Goal: Task Accomplishment & Management: Use online tool/utility

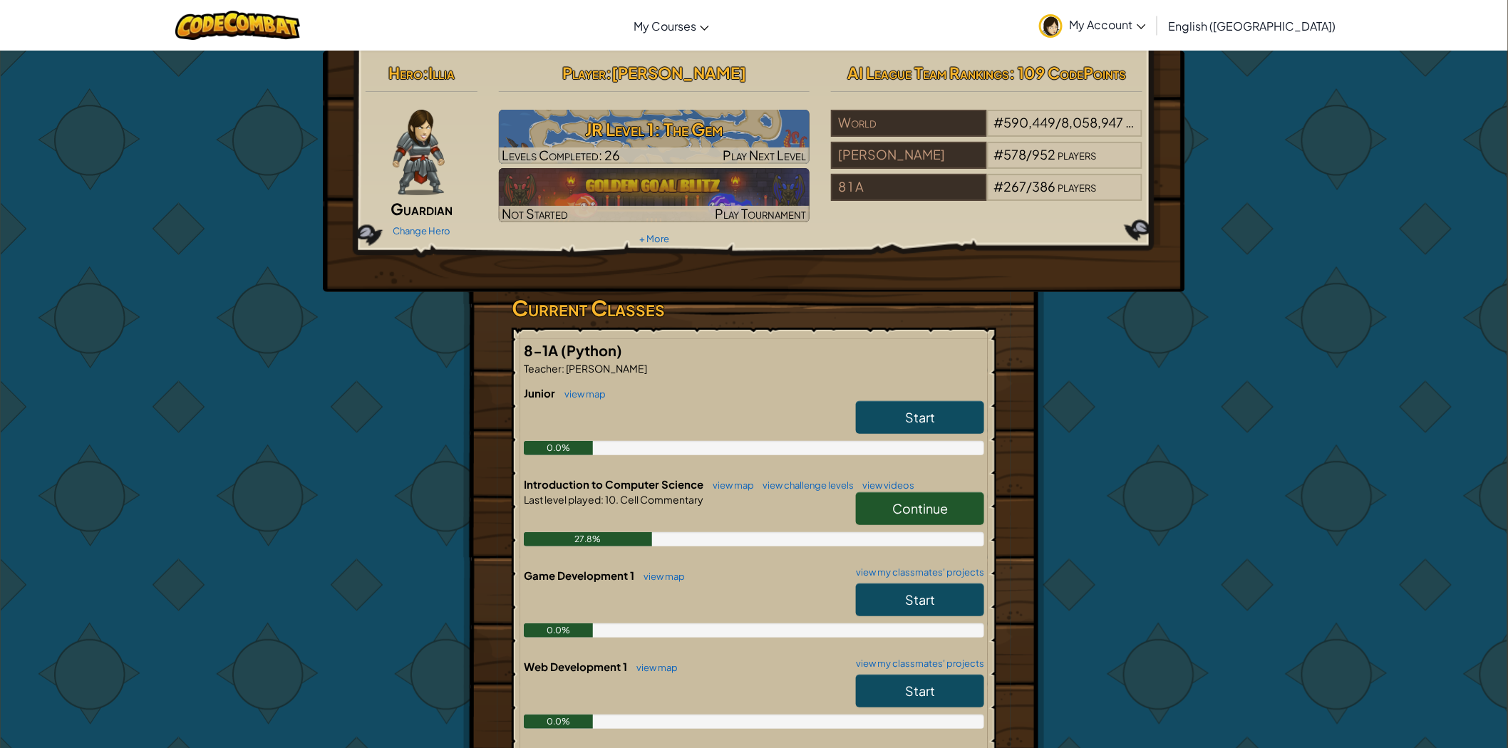
click at [941, 515] on span "Continue" at bounding box center [920, 508] width 56 height 16
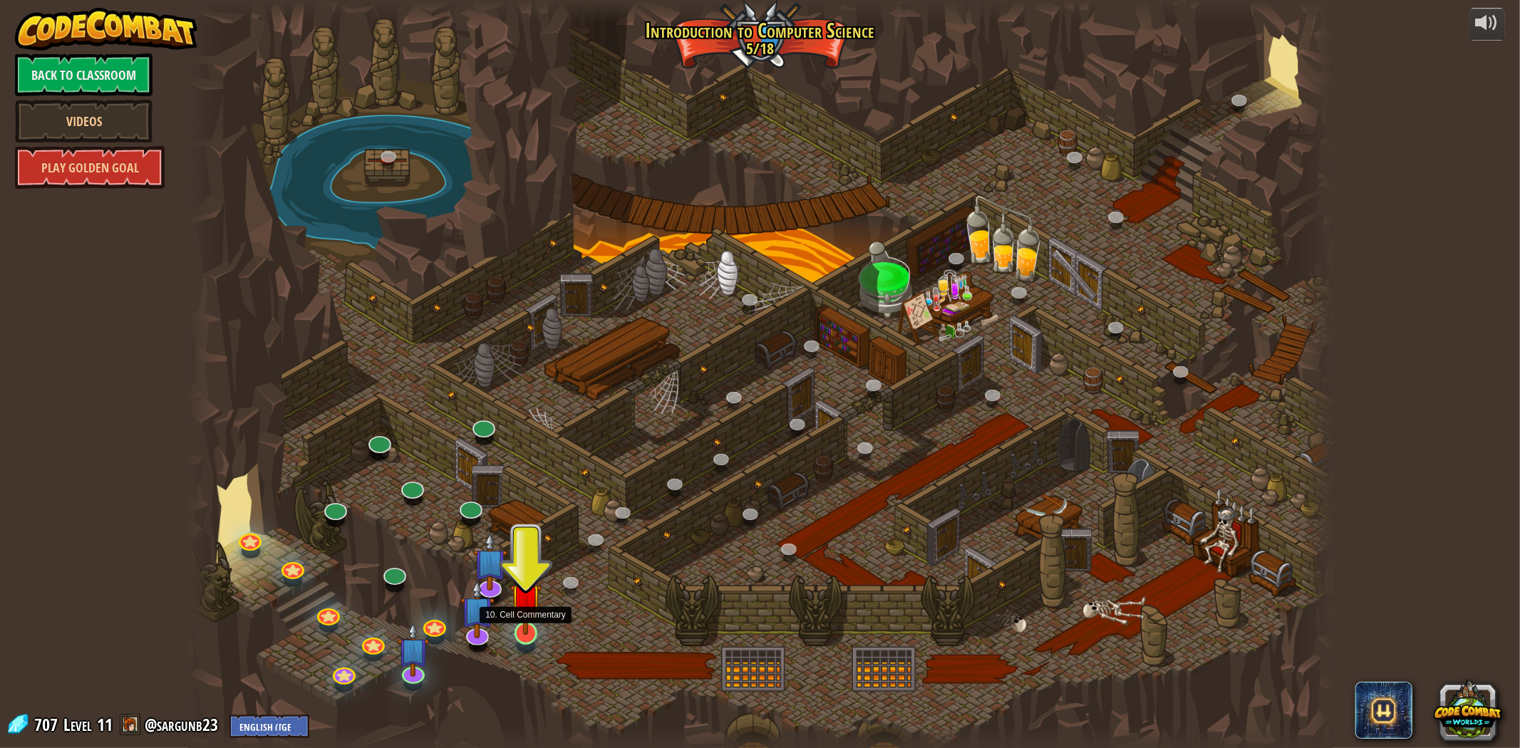
click at [524, 593] on img at bounding box center [525, 599] width 31 height 73
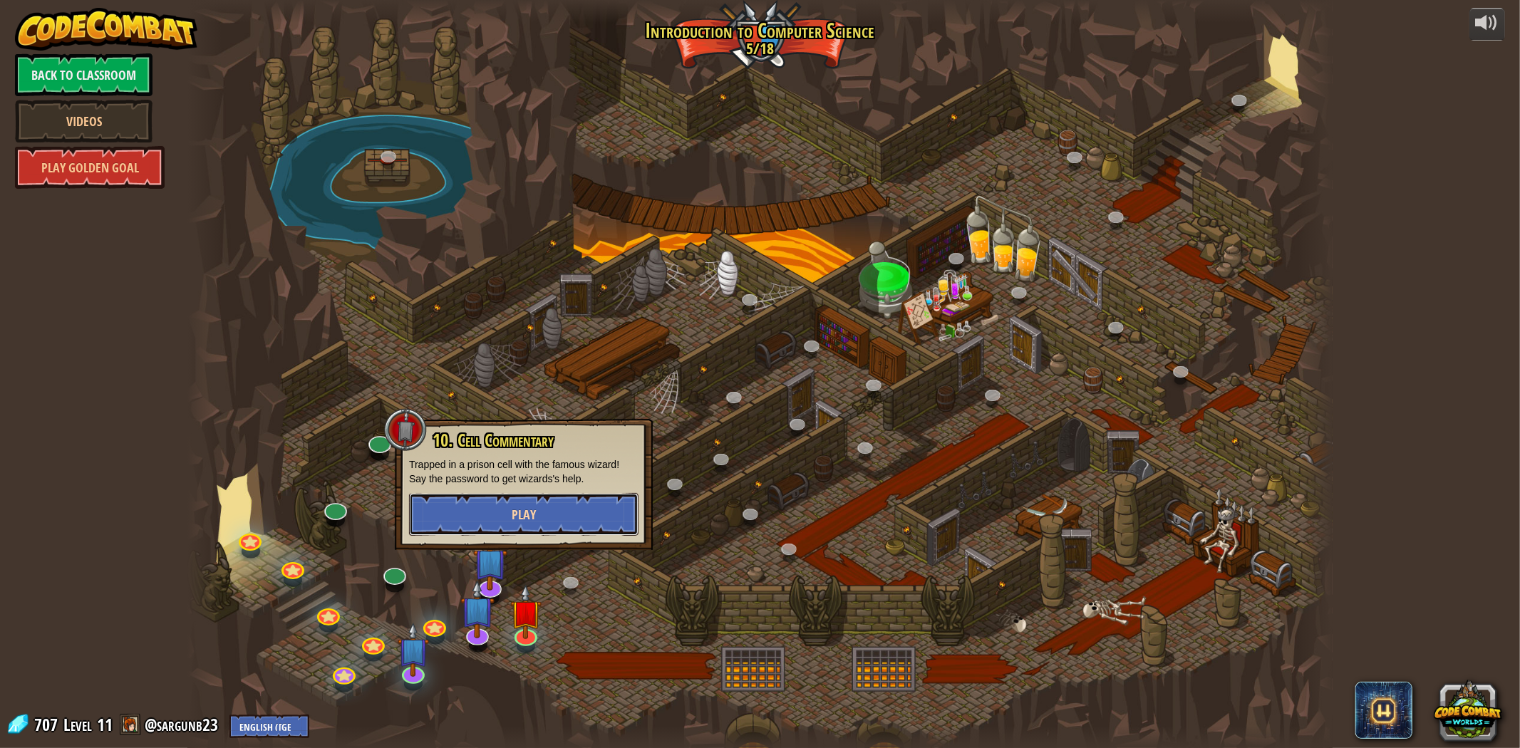
click at [533, 510] on span "Play" at bounding box center [524, 515] width 24 height 18
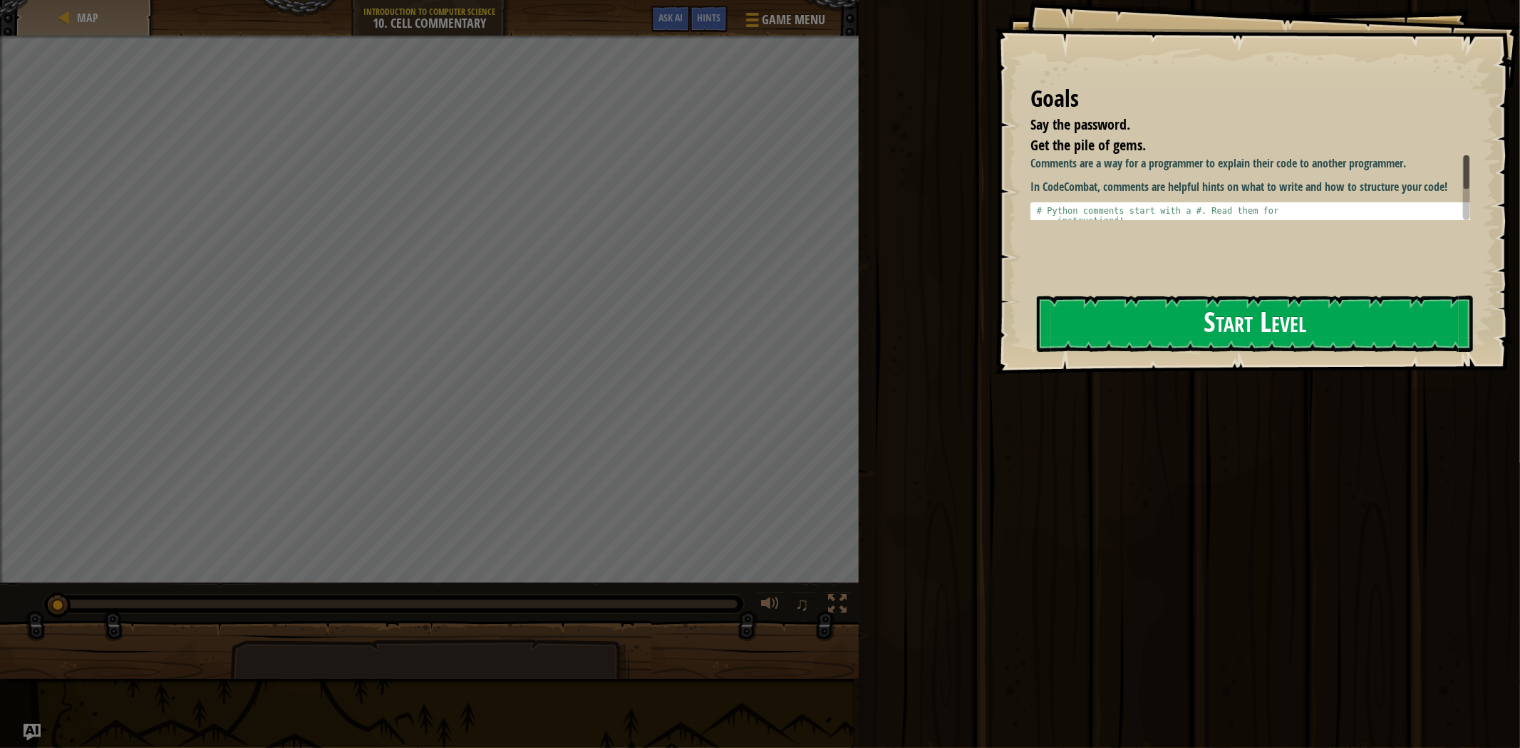
drag, startPoint x: 1122, startPoint y: 250, endPoint x: 1122, endPoint y: 301, distance: 50.6
click at [1122, 301] on div "Goals Say the password. Get the pile of gems. Comments are a way for a programm…" at bounding box center [1257, 187] width 525 height 374
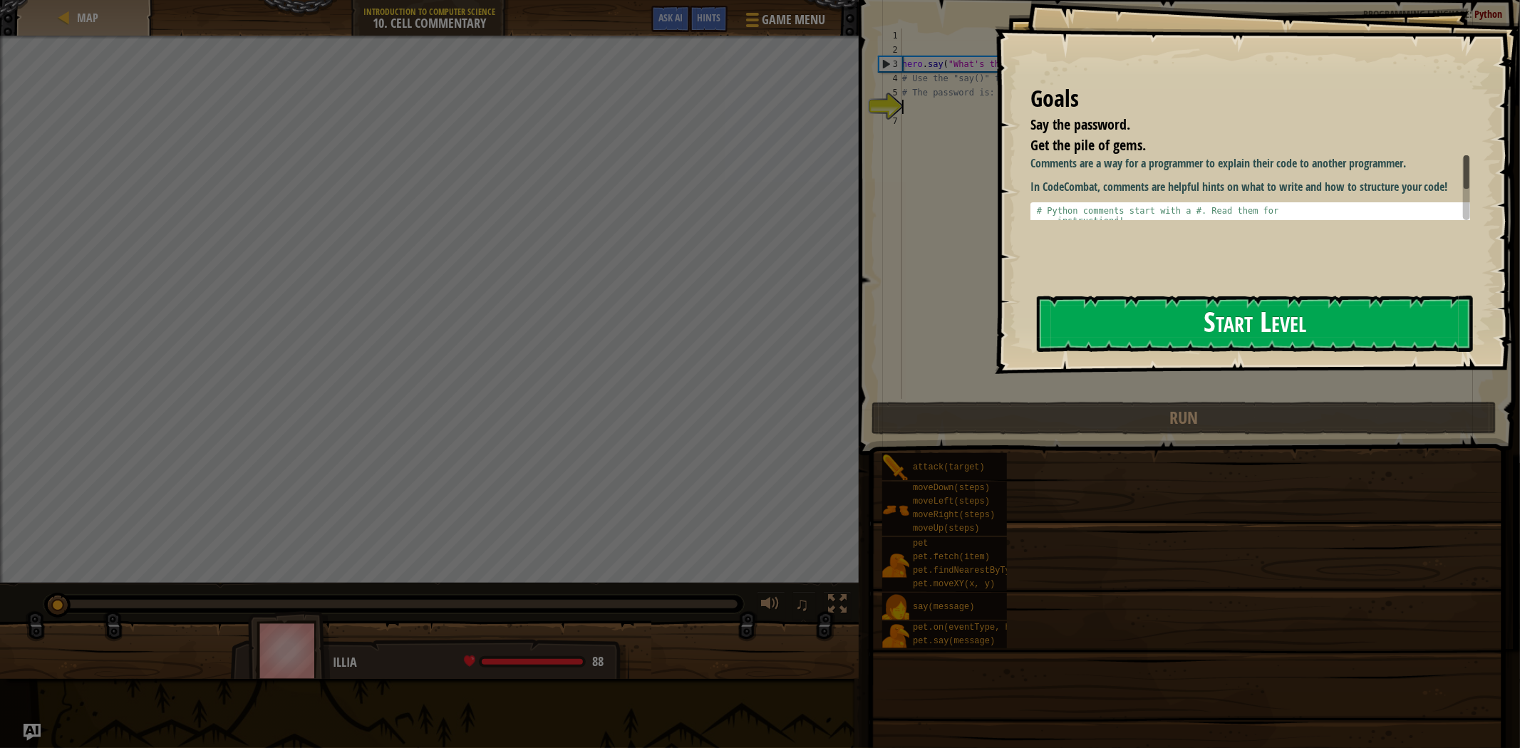
click at [1122, 301] on button "Start Level" at bounding box center [1255, 324] width 436 height 56
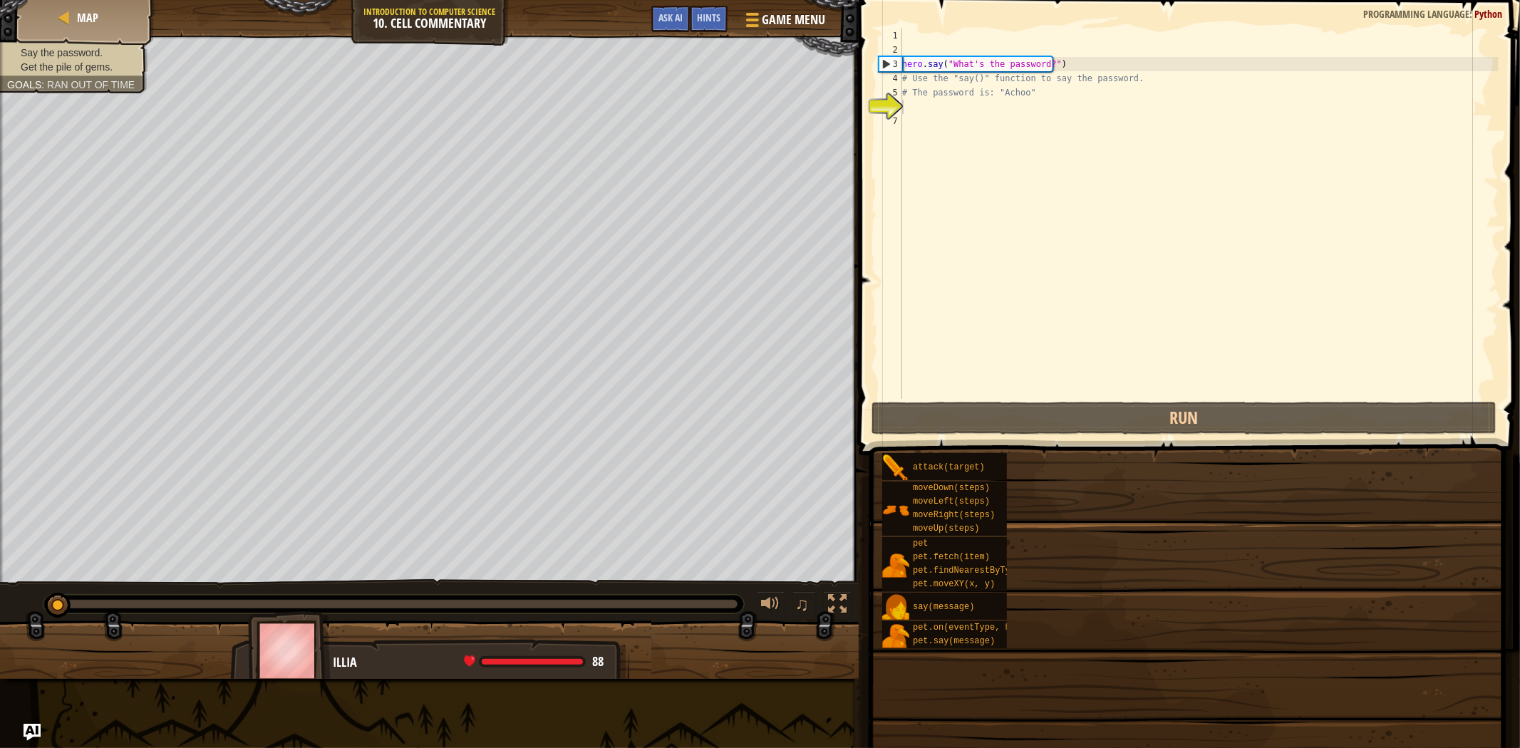
drag, startPoint x: 1170, startPoint y: 527, endPoint x: 1096, endPoint y: 374, distance: 170.2
click at [1120, 406] on div "Hints Videos 1 2 3 4 5 6 7 hero . say ( "What's the password?" ) # Use the "say…" at bounding box center [1187, 370] width 666 height 741
click at [859, 469] on div "Say the password. Get the pile of gems. Goals : Ran out of time" at bounding box center [429, 309] width 859 height 547
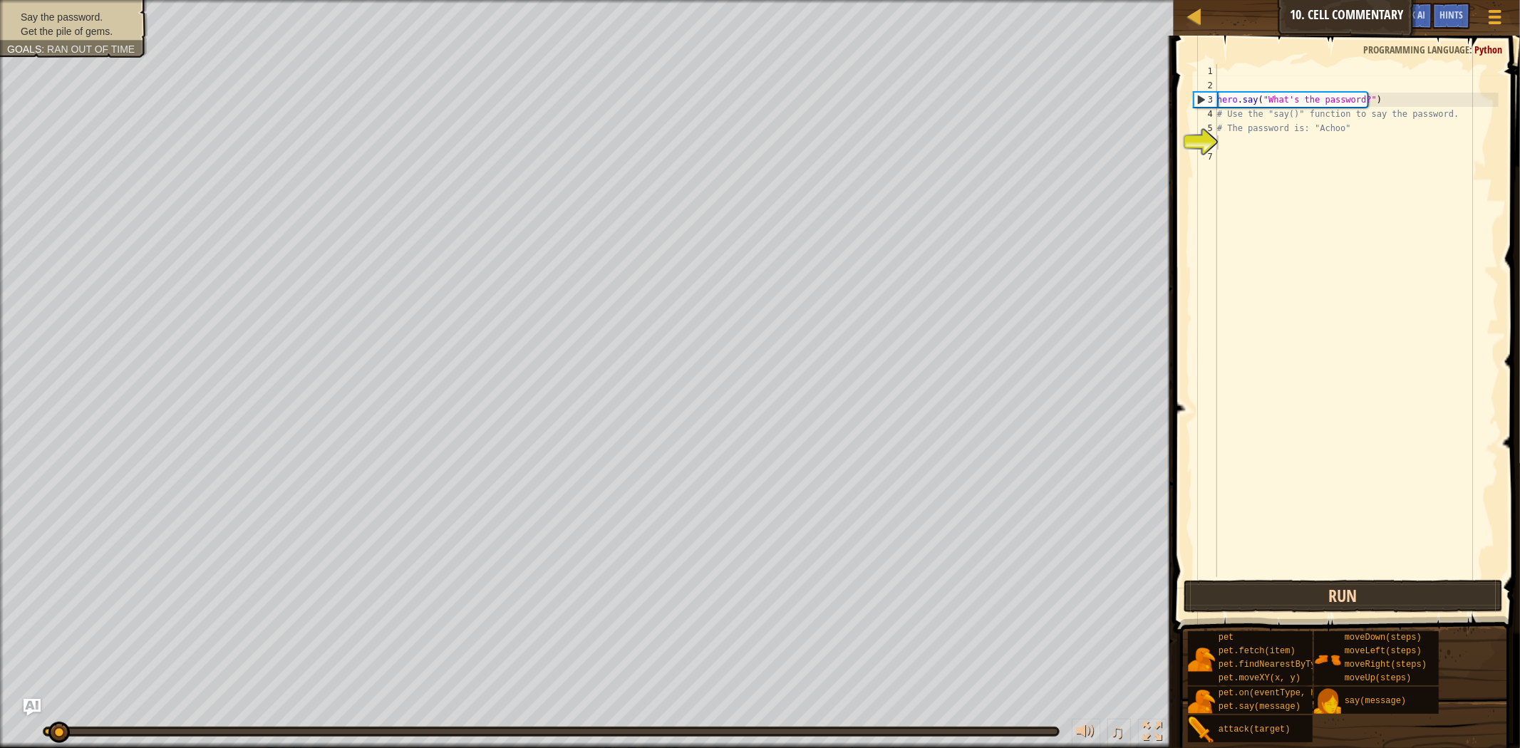
click at [1338, 446] on div "hero . say ( "What's the password?" ) # Use the "say()" function to say the pas…" at bounding box center [1356, 335] width 284 height 542
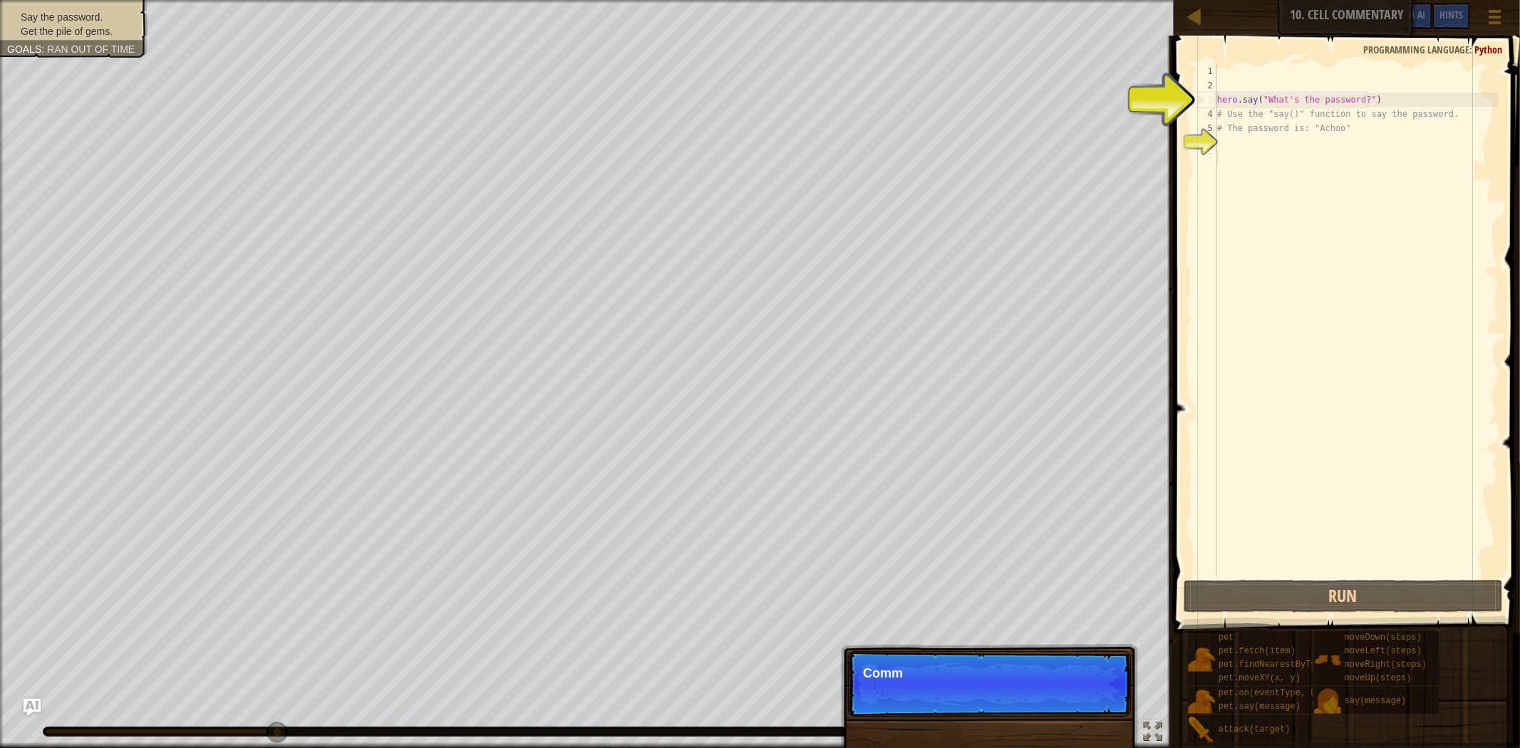
drag, startPoint x: 1306, startPoint y: 488, endPoint x: 1335, endPoint y: 618, distance: 133.1
click at [1316, 530] on div "hero . say ( "What's the password?" ) # Use the "say()" function to say the pas…" at bounding box center [1356, 335] width 284 height 542
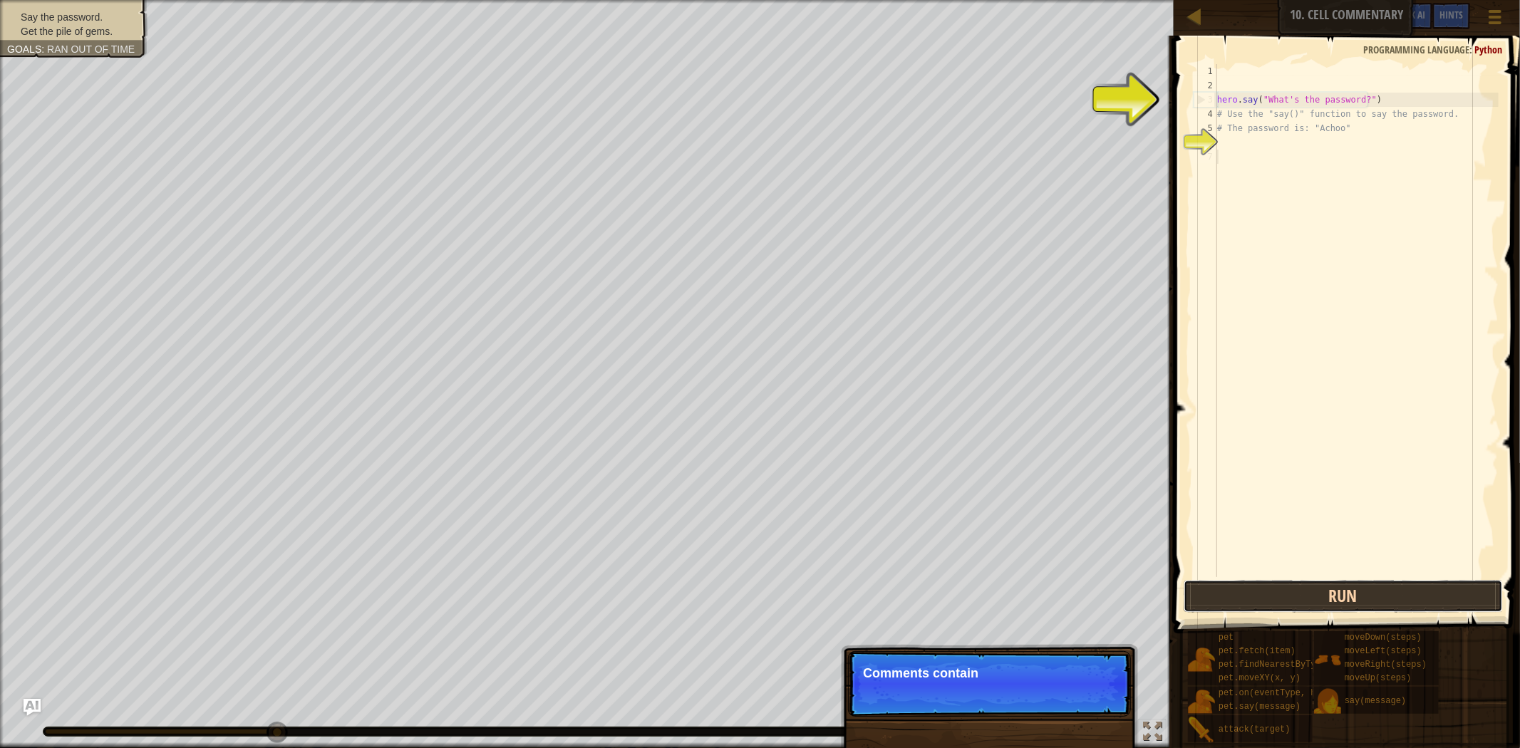
drag, startPoint x: 1326, startPoint y: 589, endPoint x: 1247, endPoint y: 535, distance: 95.5
click at [1302, 569] on div "1 2 3 4 5 6 7 hero . say ( "What's the password?" ) # Use the "say()" function …" at bounding box center [1344, 363] width 351 height 640
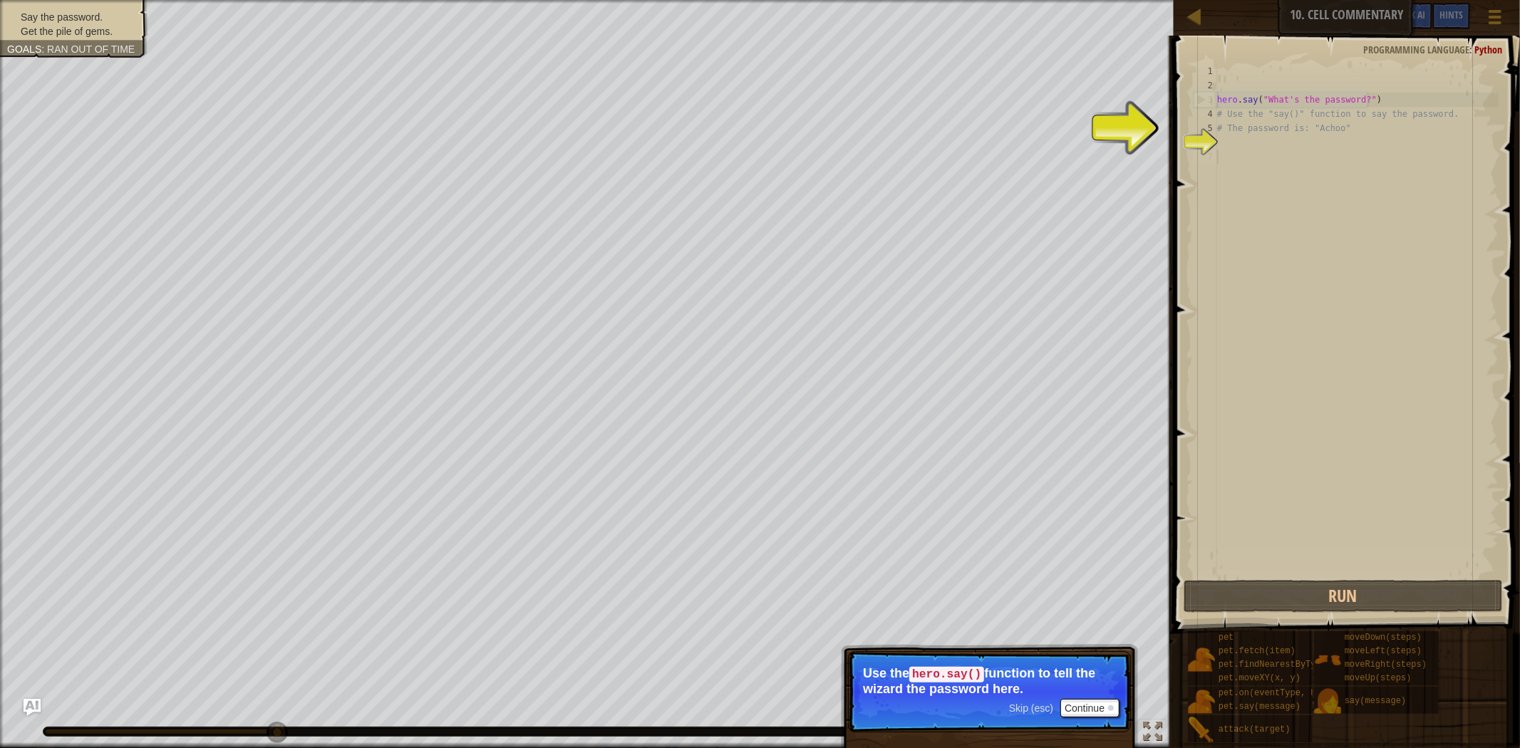
type textarea "hero.say("What's the password?")"
click at [1298, 98] on div "hero . say ( "What's the password?" ) # Use the "say()" function to say the pas…" at bounding box center [1356, 335] width 284 height 542
click at [1278, 191] on div "hero . say ( "What's the password?" ) # Use the "say()" function to say the pas…" at bounding box center [1356, 335] width 284 height 542
click at [1094, 705] on button "Continue" at bounding box center [1089, 708] width 59 height 19
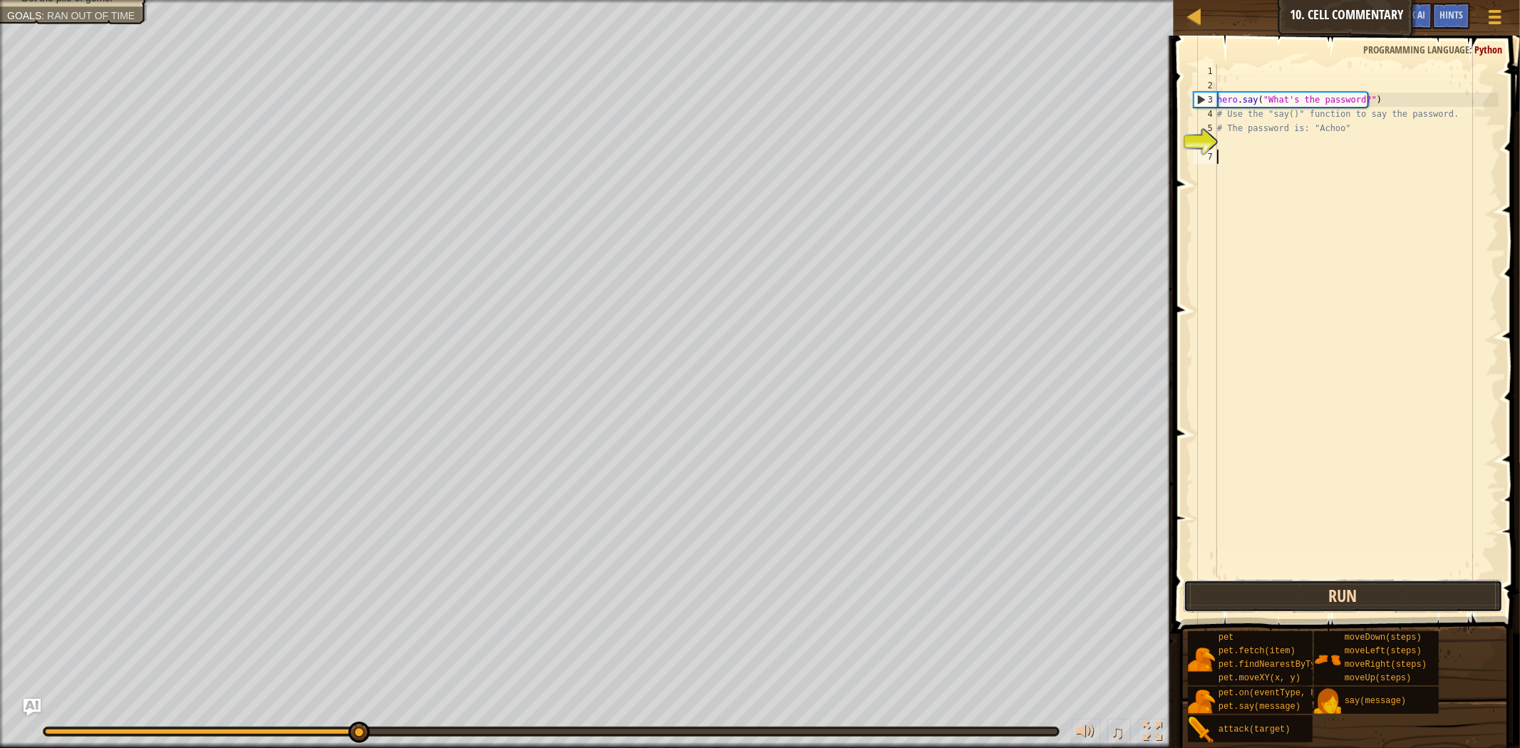
click at [1240, 599] on button "Run" at bounding box center [1343, 596] width 319 height 33
click at [1281, 587] on button "Run" at bounding box center [1343, 596] width 319 height 33
click at [1286, 586] on button "Run" at bounding box center [1343, 596] width 319 height 33
click at [1288, 596] on button "Run" at bounding box center [1343, 596] width 319 height 33
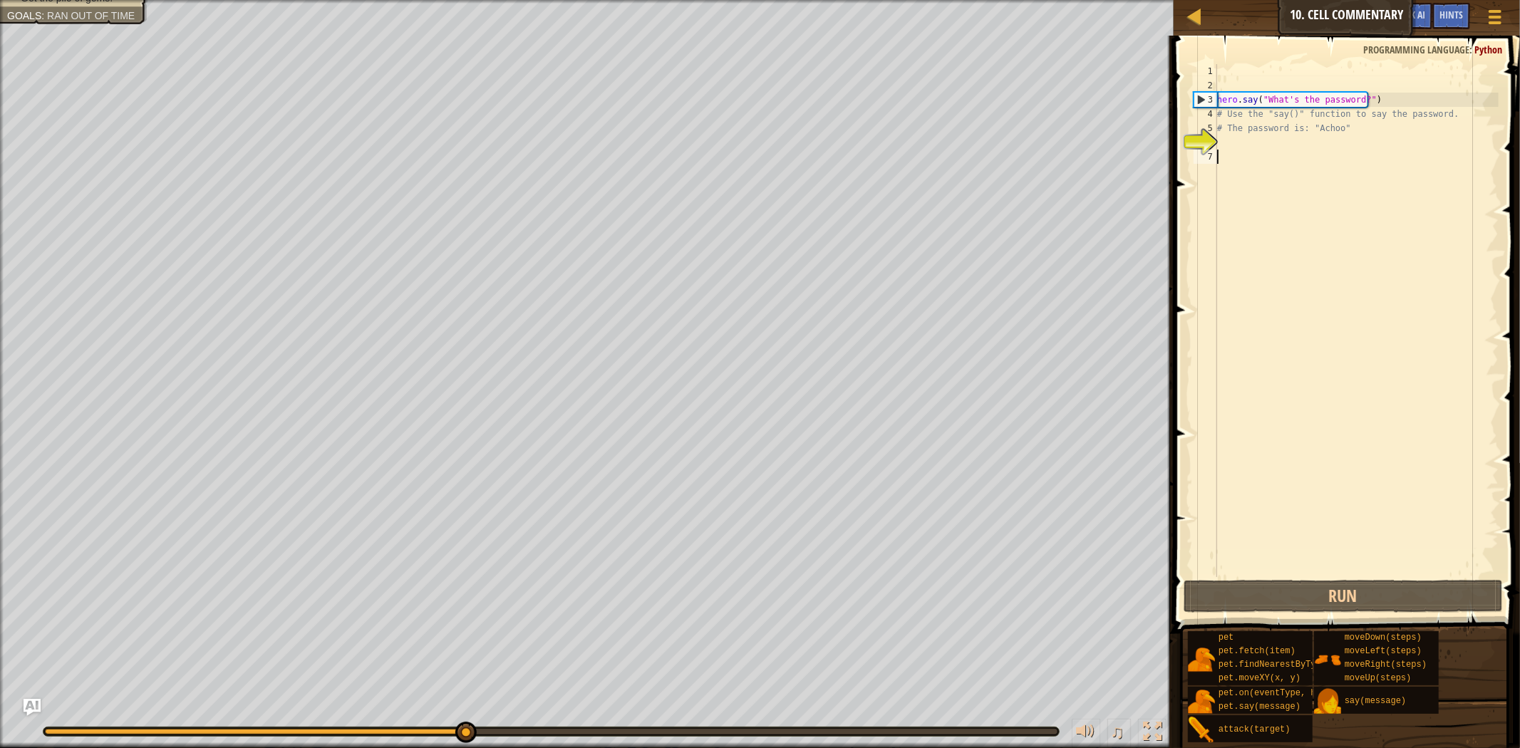
click at [1276, 144] on div "hero . say ( "What's the password?" ) # Use the "say()" function to say the pas…" at bounding box center [1356, 335] width 284 height 542
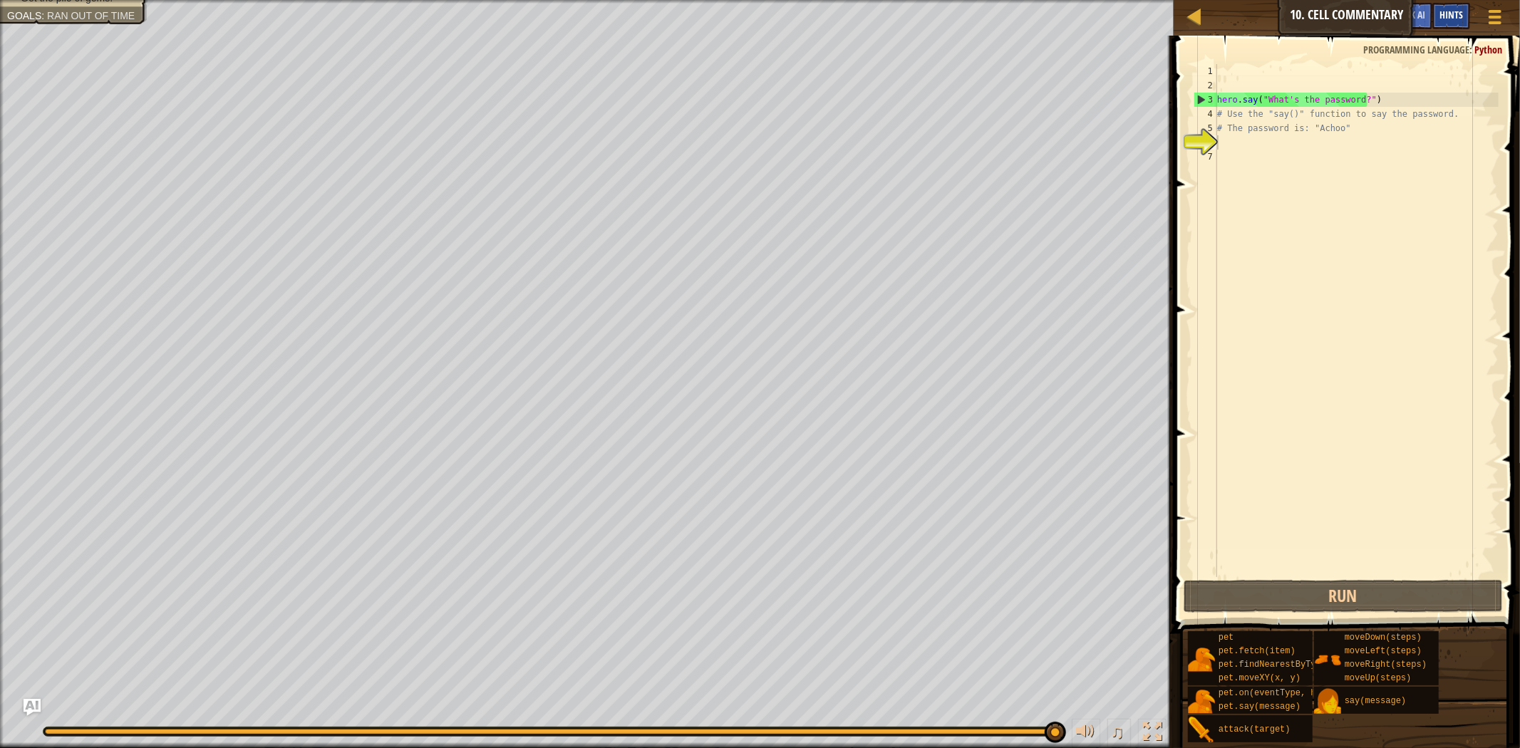
click at [1450, 24] on div "Hints" at bounding box center [1451, 16] width 38 height 26
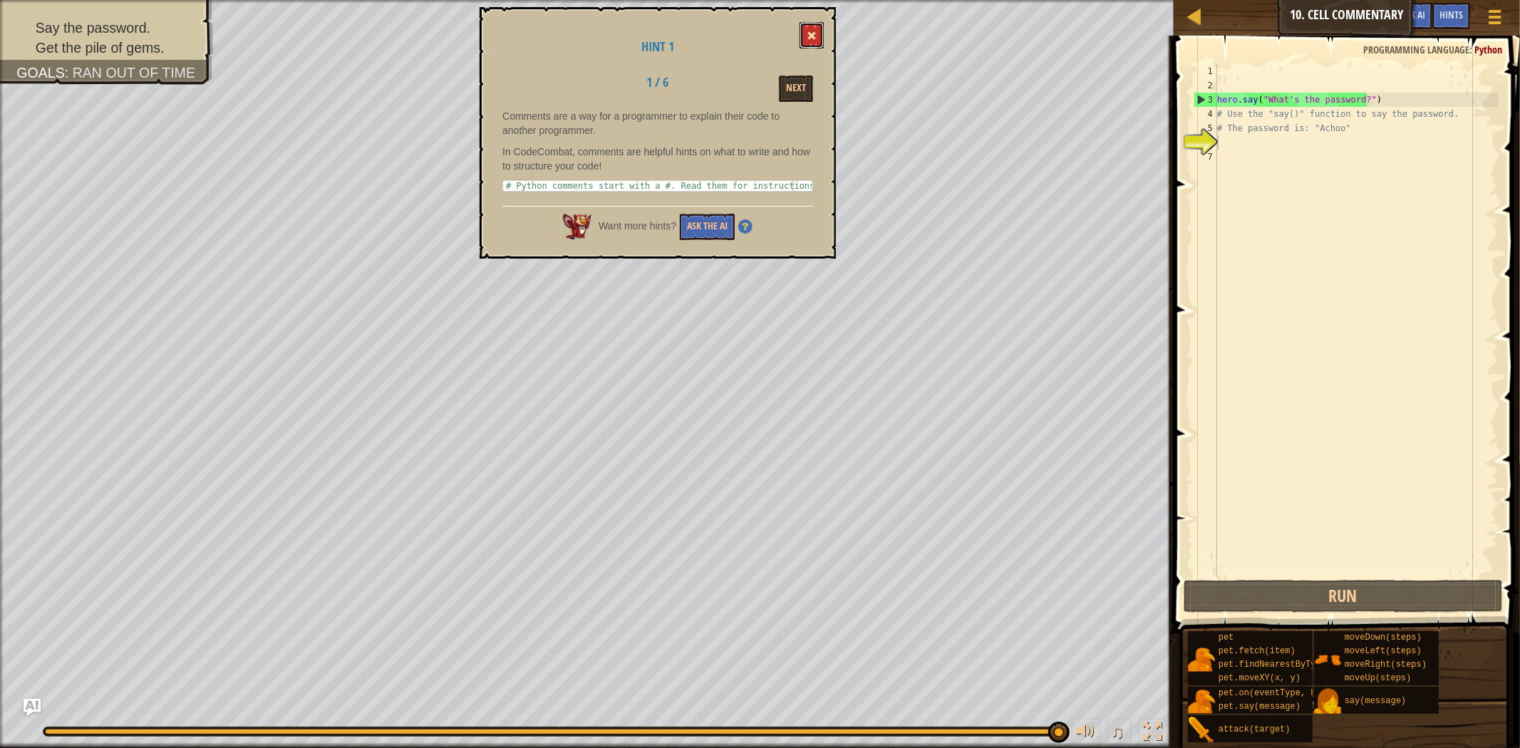
click at [802, 38] on button at bounding box center [812, 35] width 24 height 26
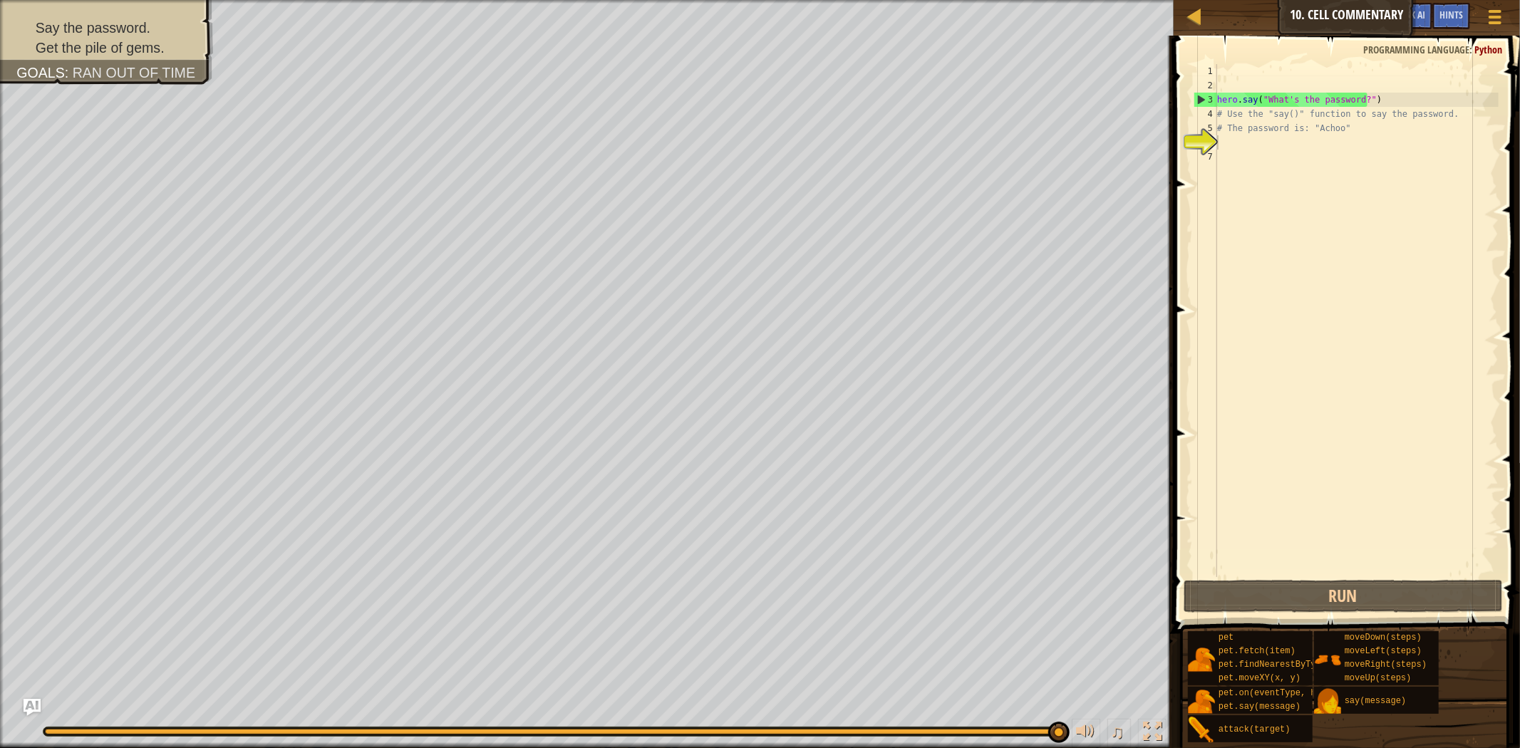
click at [1244, 138] on div "hero . say ( "What's the password?" ) # Use the "say()" function to say the pas…" at bounding box center [1356, 335] width 284 height 542
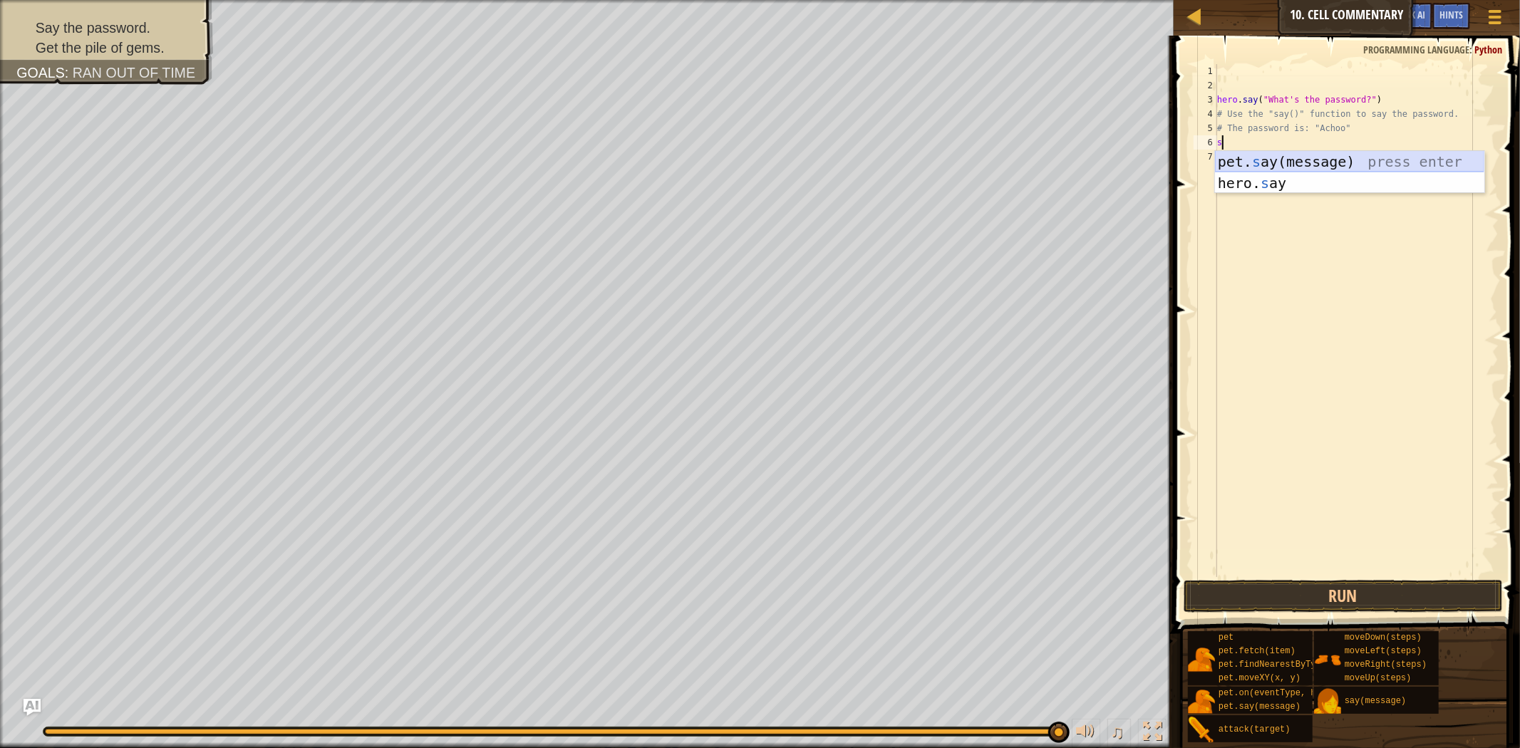
click at [1290, 158] on div "pet. s ay(message) press enter hero. s ay press enter" at bounding box center [1349, 194] width 269 height 86
type textarea "pet.say("")"
drag, startPoint x: 1284, startPoint y: 300, endPoint x: 1304, endPoint y: 207, distance: 95.5
click at [1286, 293] on div "hero . say ( "What's the password?" ) # Use the "say()" function to say the pas…" at bounding box center [1356, 335] width 284 height 542
drag, startPoint x: 1257, startPoint y: 143, endPoint x: 1270, endPoint y: 150, distance: 14.7
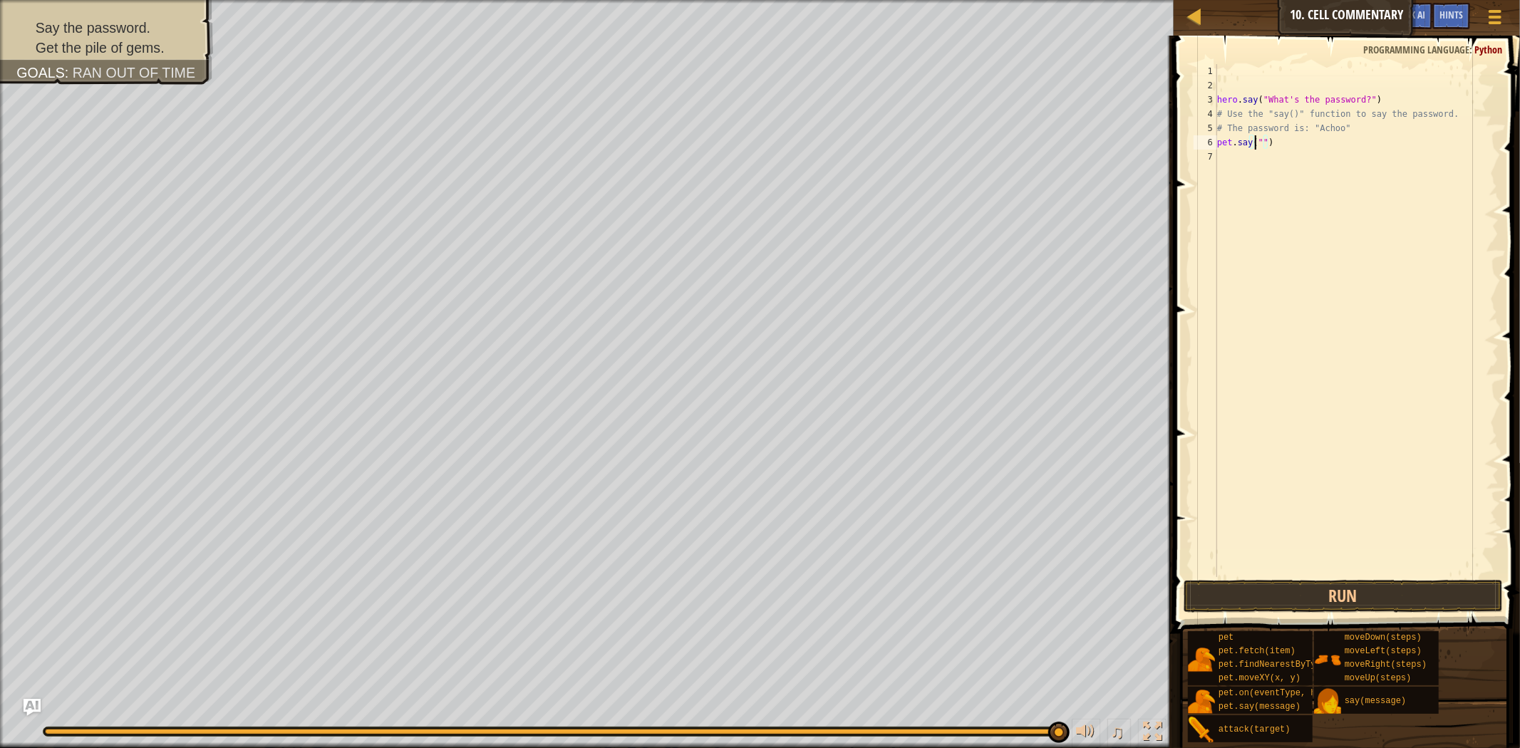
click at [1266, 148] on div "hero . say ( "What's the password?" ) # Use the "say()" function to say the pas…" at bounding box center [1356, 335] width 284 height 542
click at [1259, 140] on div "hero . say ( "What's the password?" ) # Use the "say()" function to say the pas…" at bounding box center [1356, 320] width 284 height 513
click at [1256, 594] on button "Run" at bounding box center [1343, 596] width 319 height 33
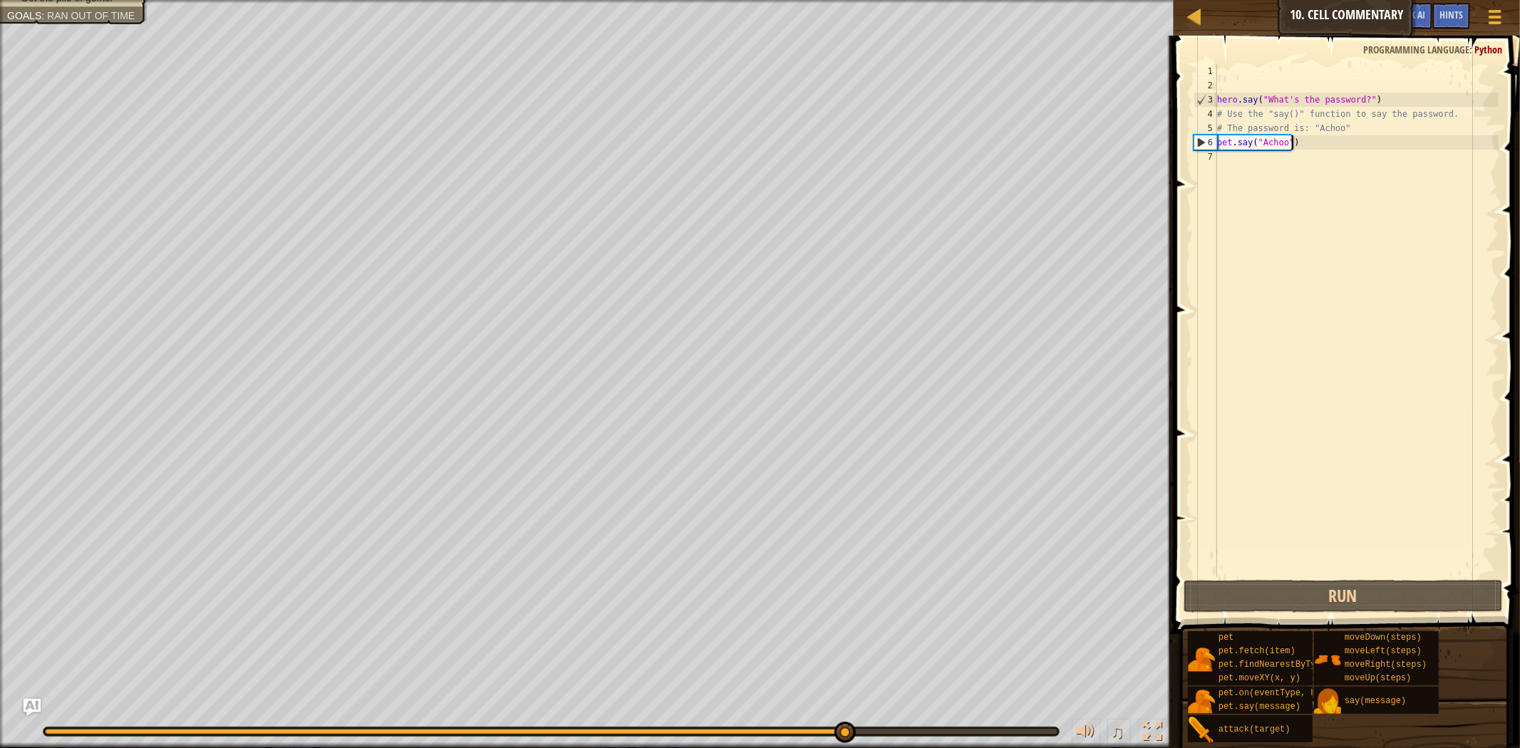
drag, startPoint x: 1313, startPoint y: 137, endPoint x: 1349, endPoint y: 138, distance: 35.7
click at [1327, 140] on div "hero . say ( "What's the password?" ) # Use the "say()" function to say the pas…" at bounding box center [1356, 335] width 284 height 542
click at [1348, 130] on div "hero . say ( "What's the password?" ) # Use the "say()" function to say the pas…" at bounding box center [1356, 335] width 284 height 542
type textarea "# The password is: "Achoo""
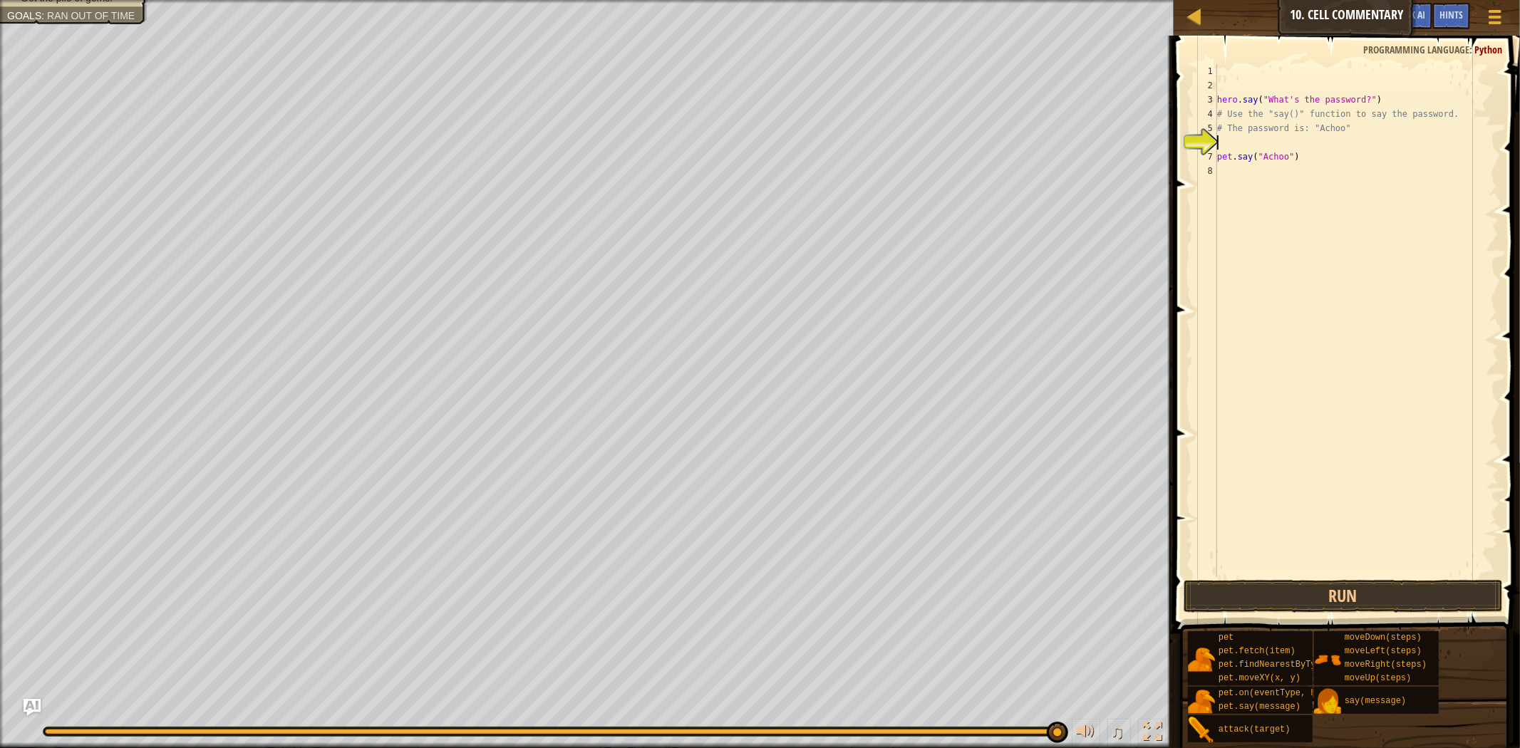
type textarea "t"
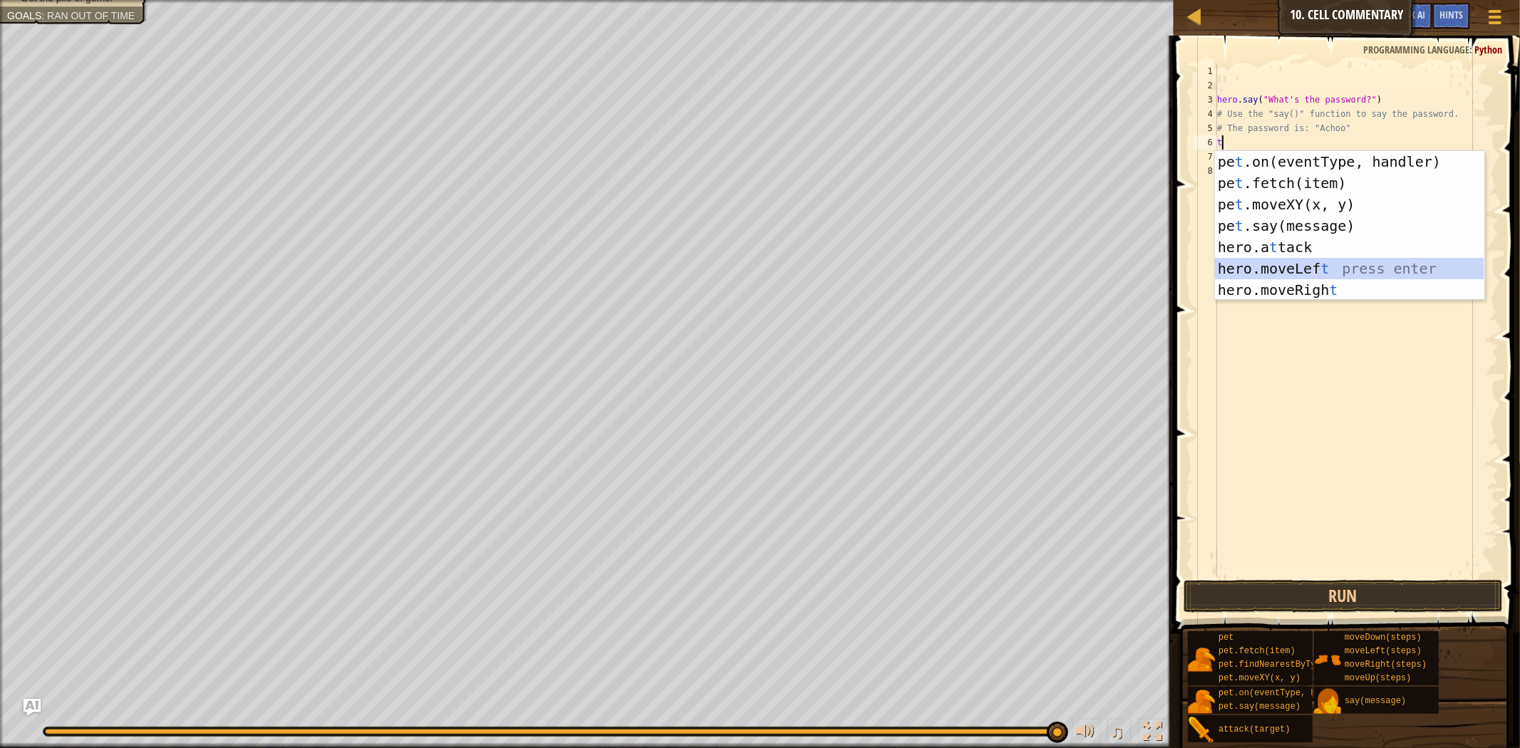
click at [1325, 274] on div "pe t .on(eventType, handler) press enter pe t .fetch(item) press enter pe t .mo…" at bounding box center [1349, 247] width 269 height 192
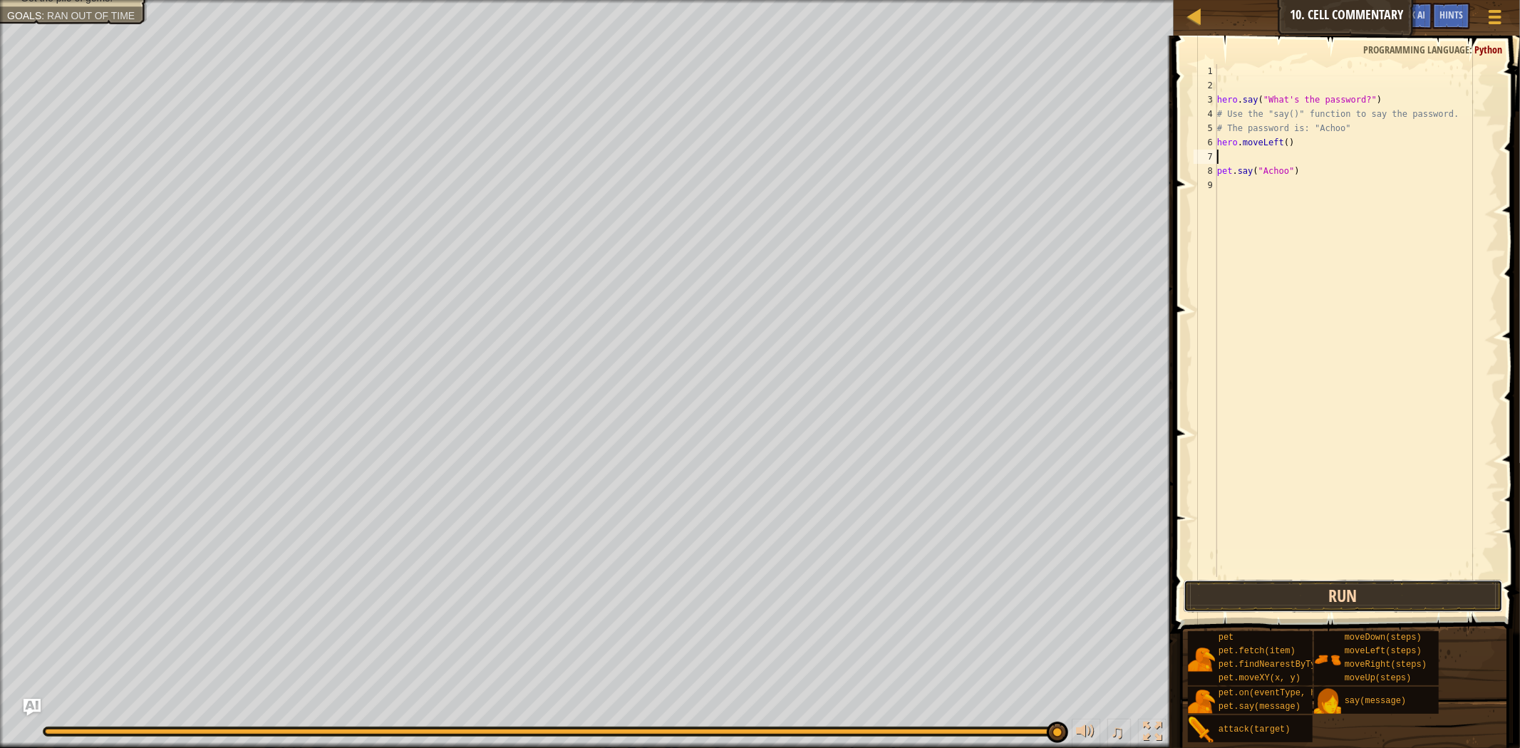
click at [1295, 603] on button "Run" at bounding box center [1343, 596] width 319 height 33
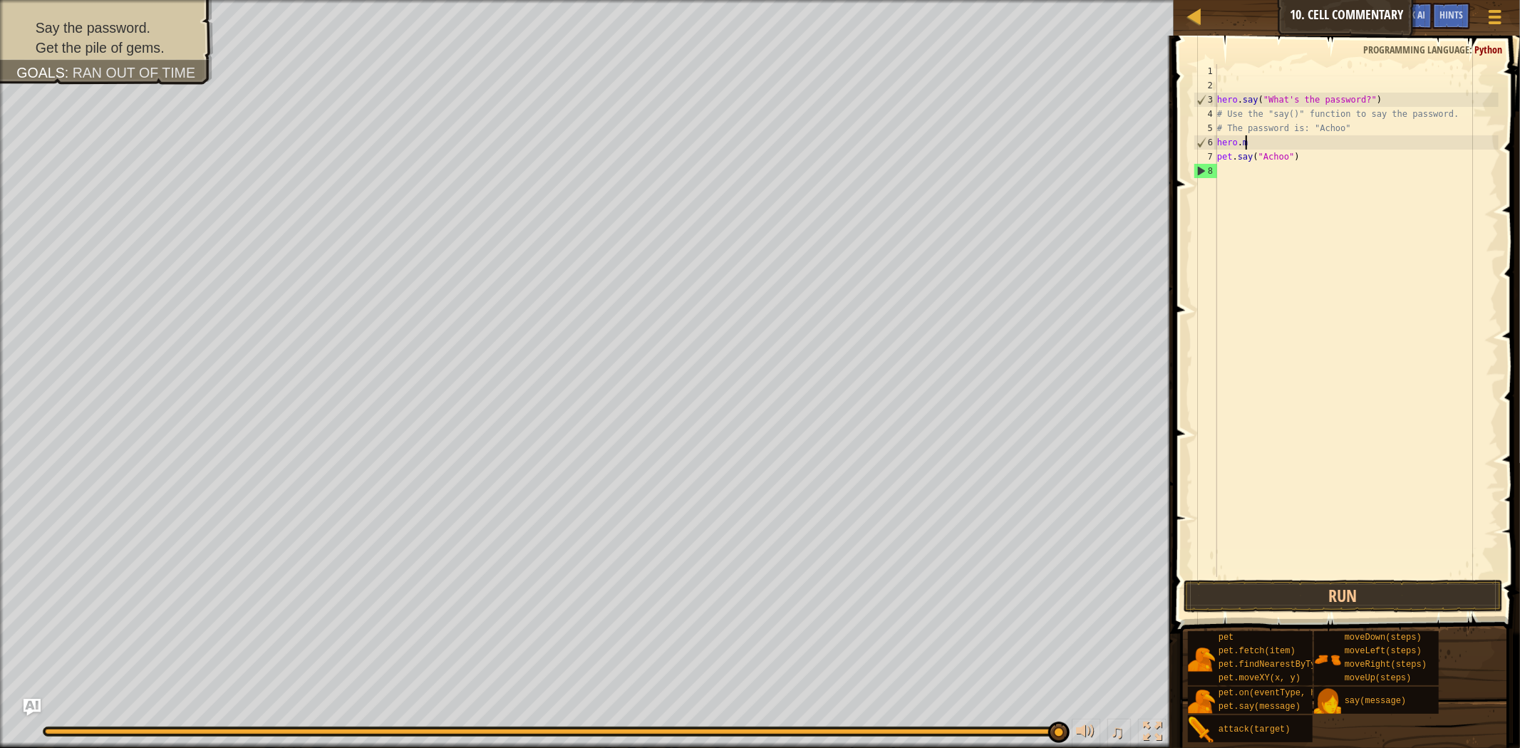
type textarea "h"
click at [1292, 610] on button "Run" at bounding box center [1343, 596] width 319 height 33
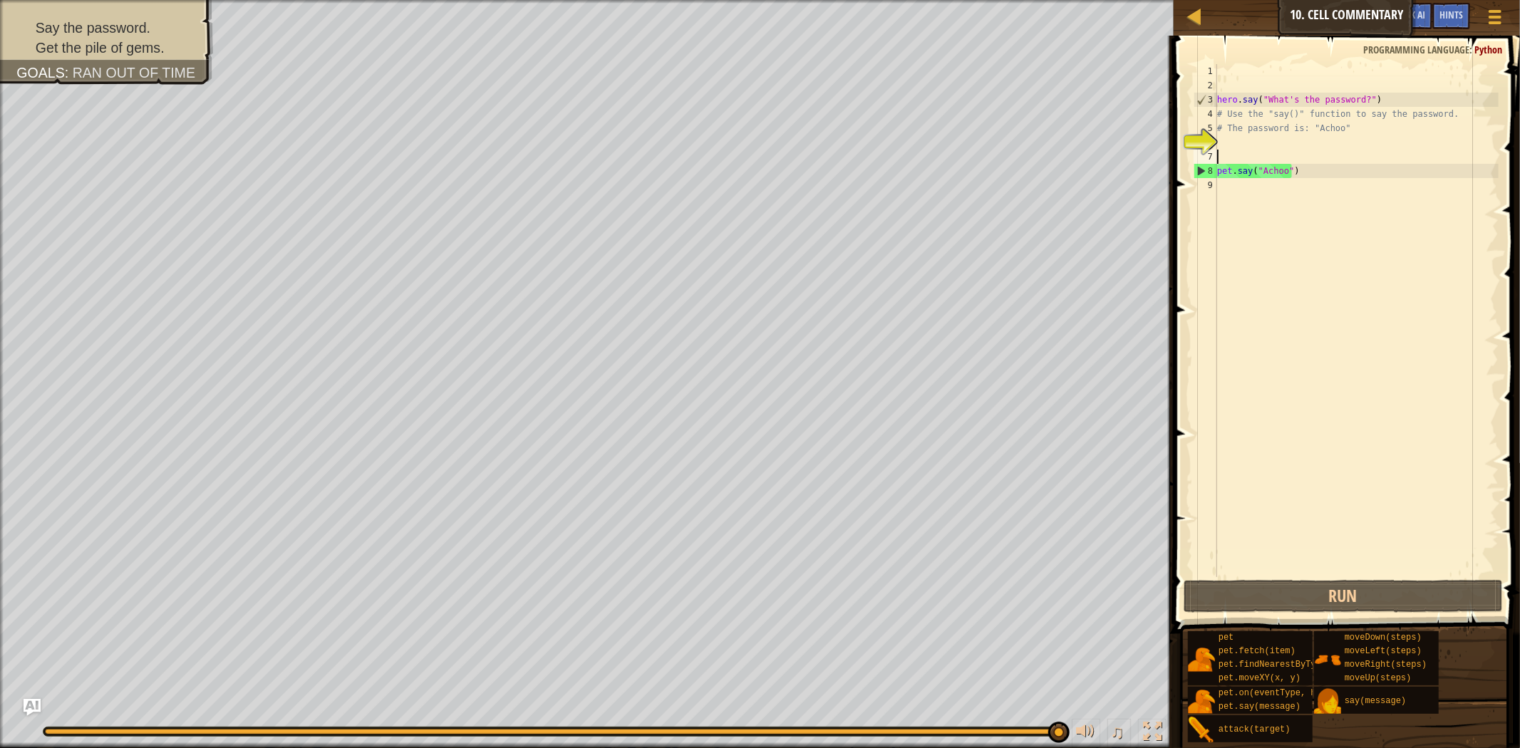
click at [1442, 578] on span at bounding box center [1348, 314] width 358 height 640
click at [1437, 603] on button "Run" at bounding box center [1343, 596] width 319 height 33
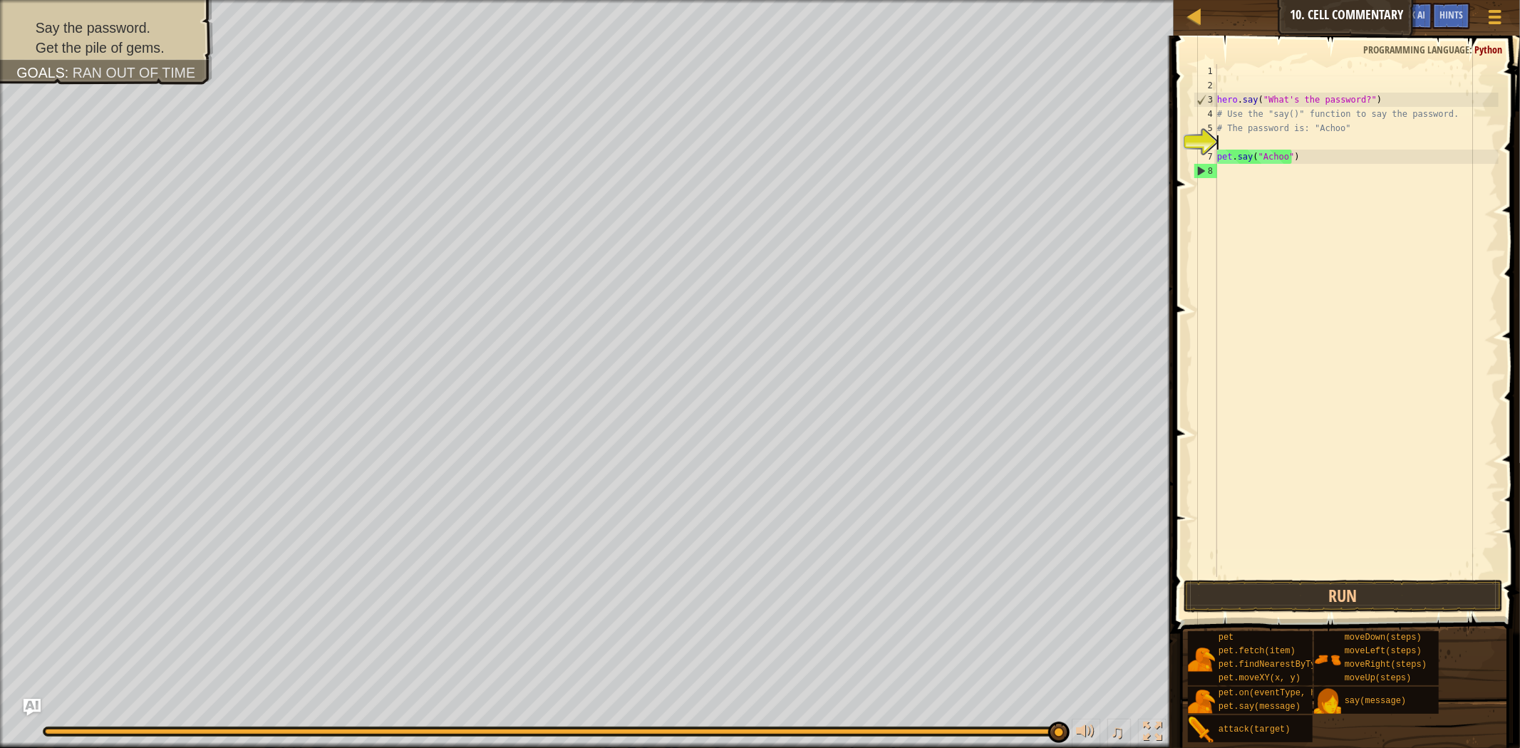
type textarea "# The password is: "Achoo""
click at [1313, 581] on button "Run" at bounding box center [1343, 596] width 319 height 33
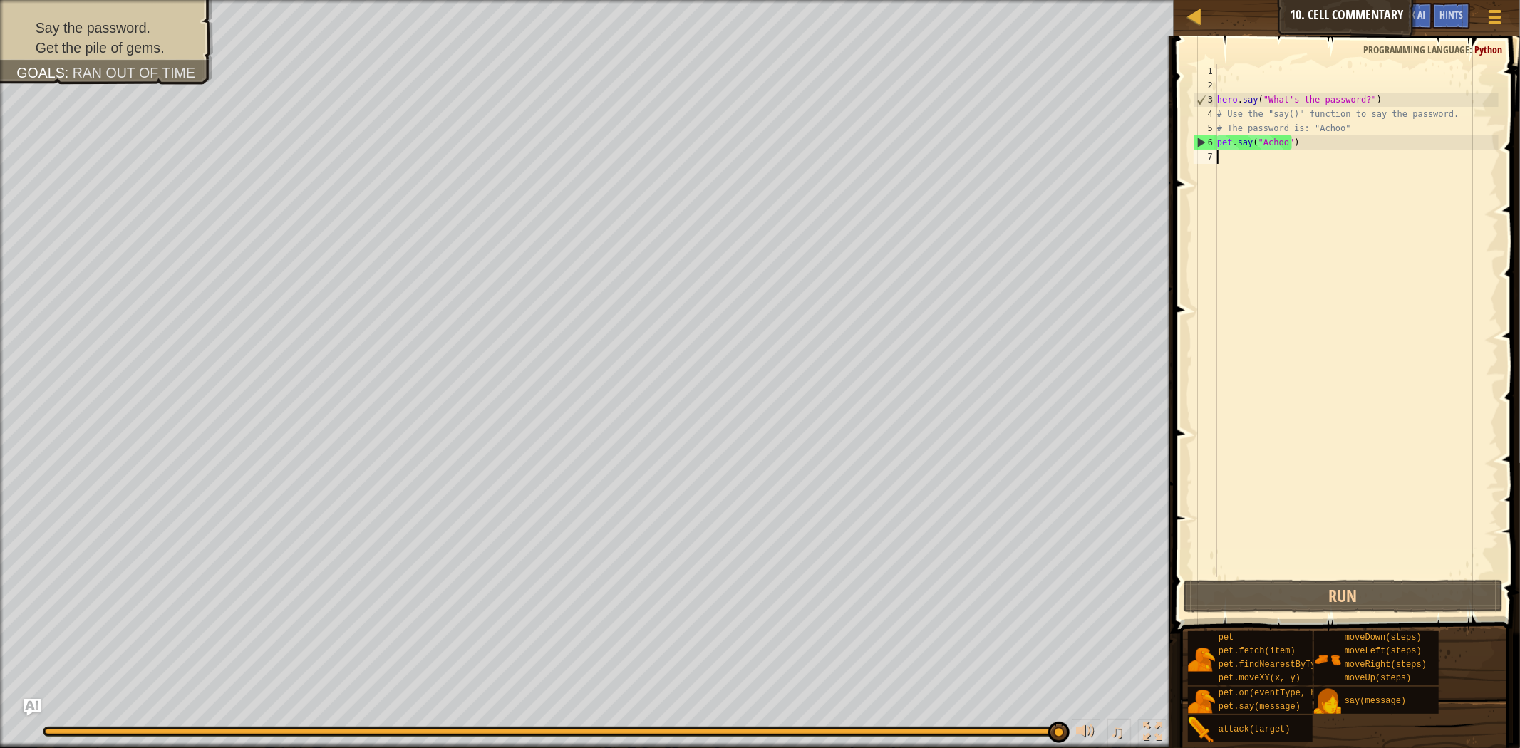
click at [1263, 173] on div "hero . say ( "What's the password?" ) # Use the "say()" function to say the pas…" at bounding box center [1356, 335] width 284 height 542
click at [1224, 164] on div "hero . say ( "What's the password?" ) # Use the "say()" function to say the pas…" at bounding box center [1356, 335] width 284 height 542
drag, startPoint x: 1244, startPoint y: 581, endPoint x: 1244, endPoint y: 562, distance: 19.3
click at [1244, 568] on div "1 2 3 4 5 6 7 hero . say ( "What's the password?" ) # Use the "say()" function …" at bounding box center [1344, 363] width 351 height 640
click at [1244, 582] on button "Run" at bounding box center [1343, 596] width 319 height 33
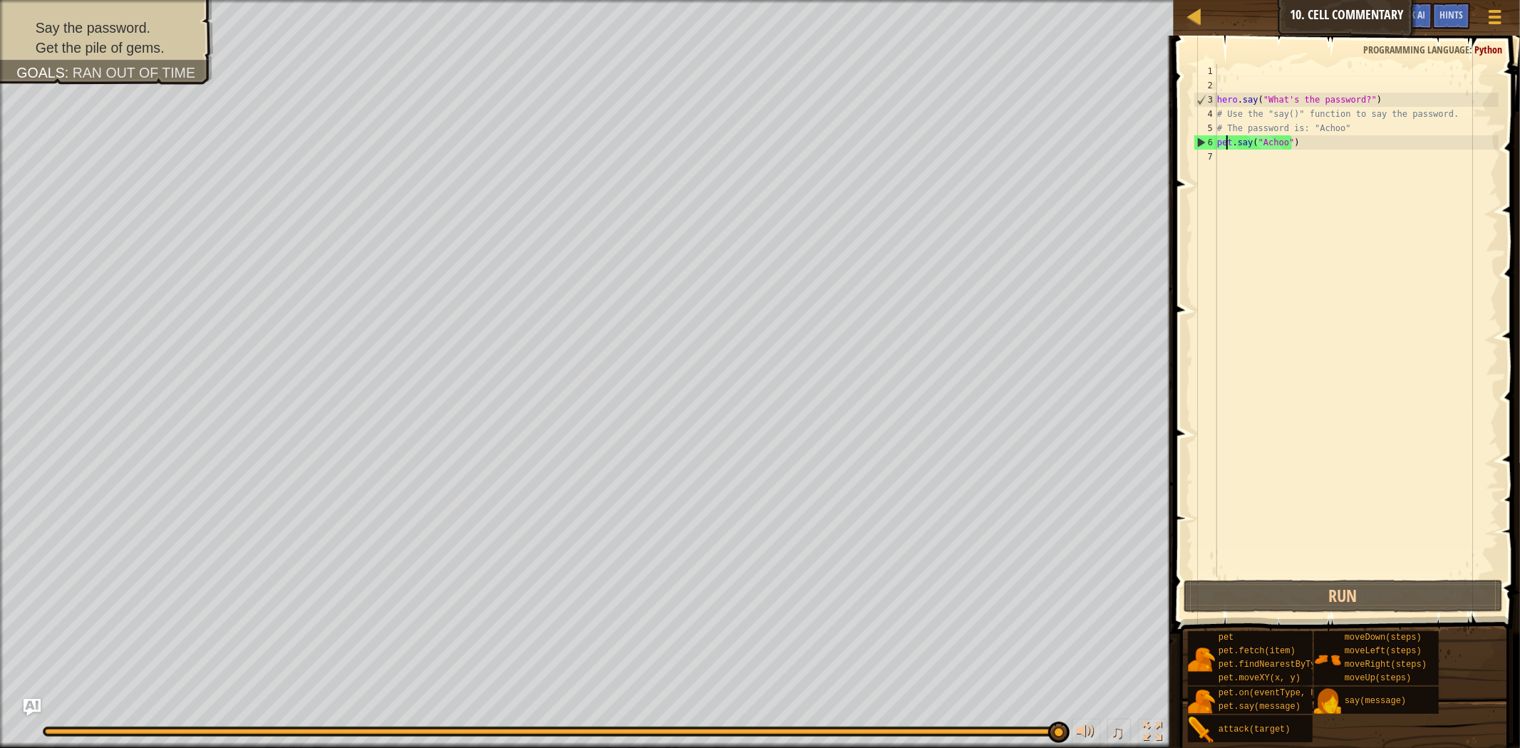
click at [1229, 144] on div "hero . say ( "What's the password?" ) # Use the "say()" function to say the pas…" at bounding box center [1356, 335] width 284 height 542
click at [1230, 141] on div "hero . say ( "What's the password?" ) # Use the "say()" function to say the pas…" at bounding box center [1356, 335] width 284 height 542
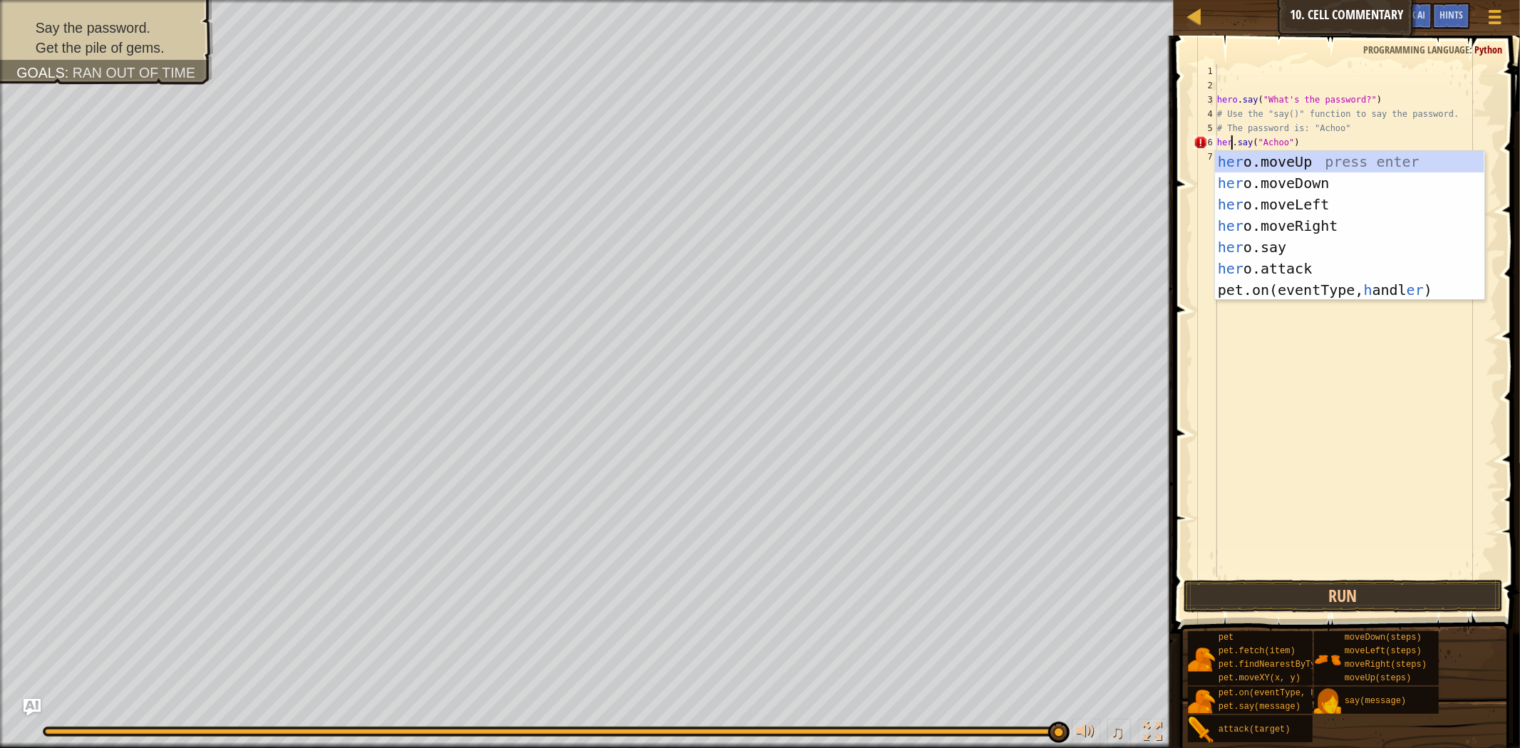
scroll to position [6, 1]
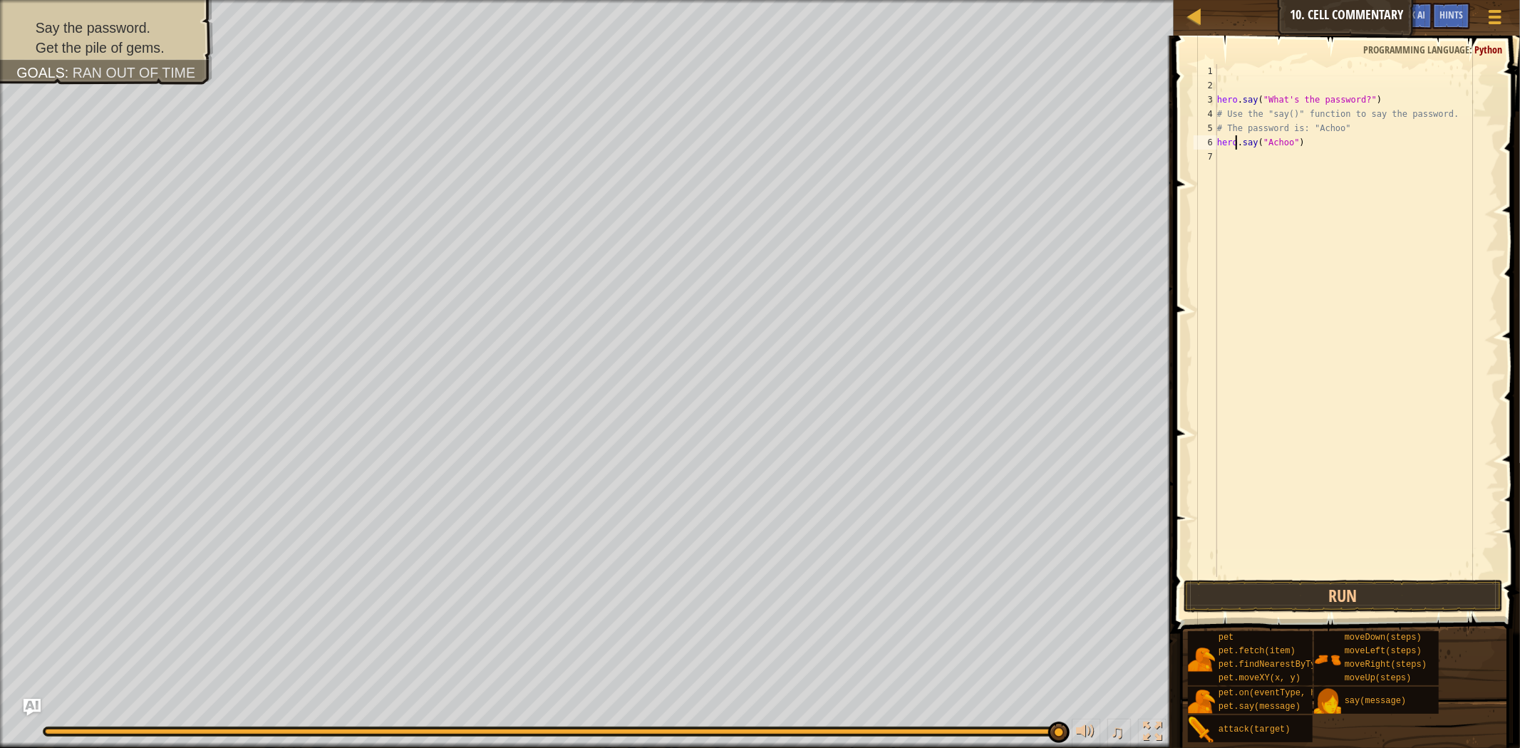
click at [1430, 133] on div "hero . say ( "What's the password?" ) # Use the "say()" function to say the pas…" at bounding box center [1356, 335] width 284 height 542
click at [1328, 146] on div "hero . say ( "What's the password?" ) # Use the "say()" function to say the pas…" at bounding box center [1356, 335] width 284 height 542
type textarea "hero.say("Achoo")"
click at [1366, 594] on button "Run" at bounding box center [1343, 596] width 319 height 33
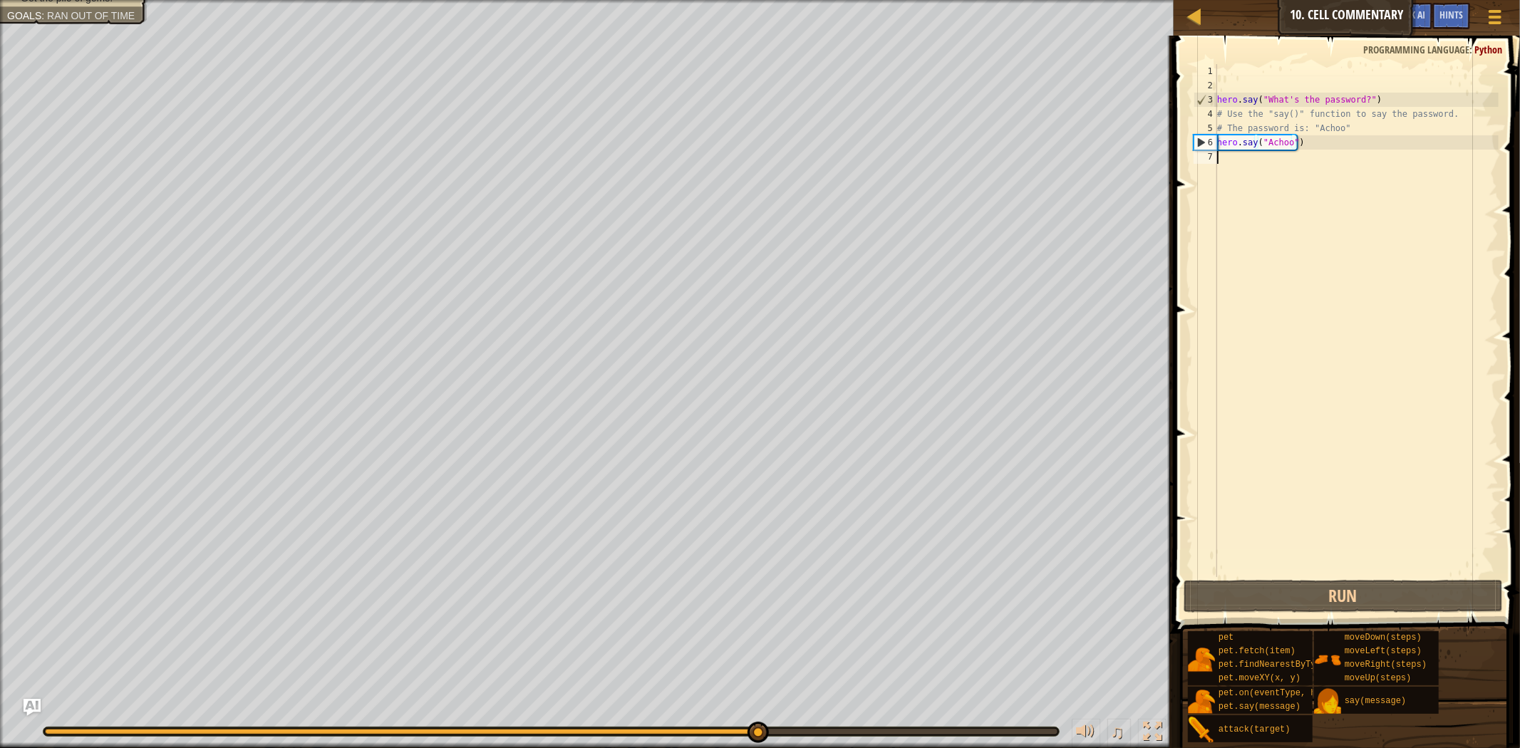
drag, startPoint x: 1244, startPoint y: 172, endPoint x: 1253, endPoint y: 152, distance: 22.0
click at [1253, 152] on div "hero . say ( "What's the password?" ) # Use the "say()" function to say the pas…" at bounding box center [1356, 335] width 284 height 542
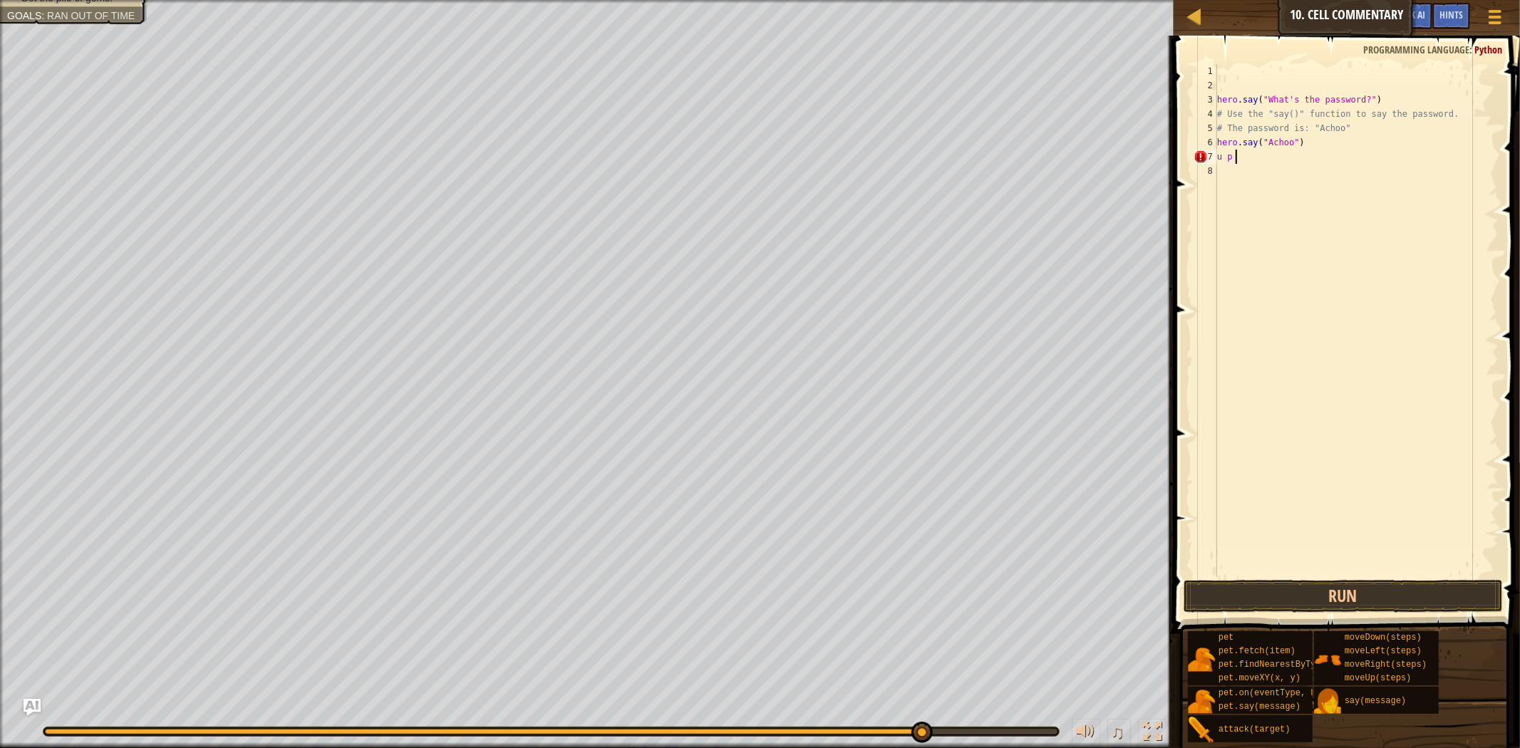
type textarea "u"
type textarea "up"
click at [1418, 190] on div "hero . say ( "What's the password?" ) # Use the "say()" function to say the pas…" at bounding box center [1356, 335] width 284 height 542
drag, startPoint x: 1308, startPoint y: 162, endPoint x: 1319, endPoint y: 173, distance: 16.1
click at [1317, 171] on div "hero . say ( "What's the password?" ) # Use the "say()" function to say the pas…" at bounding box center [1356, 335] width 284 height 542
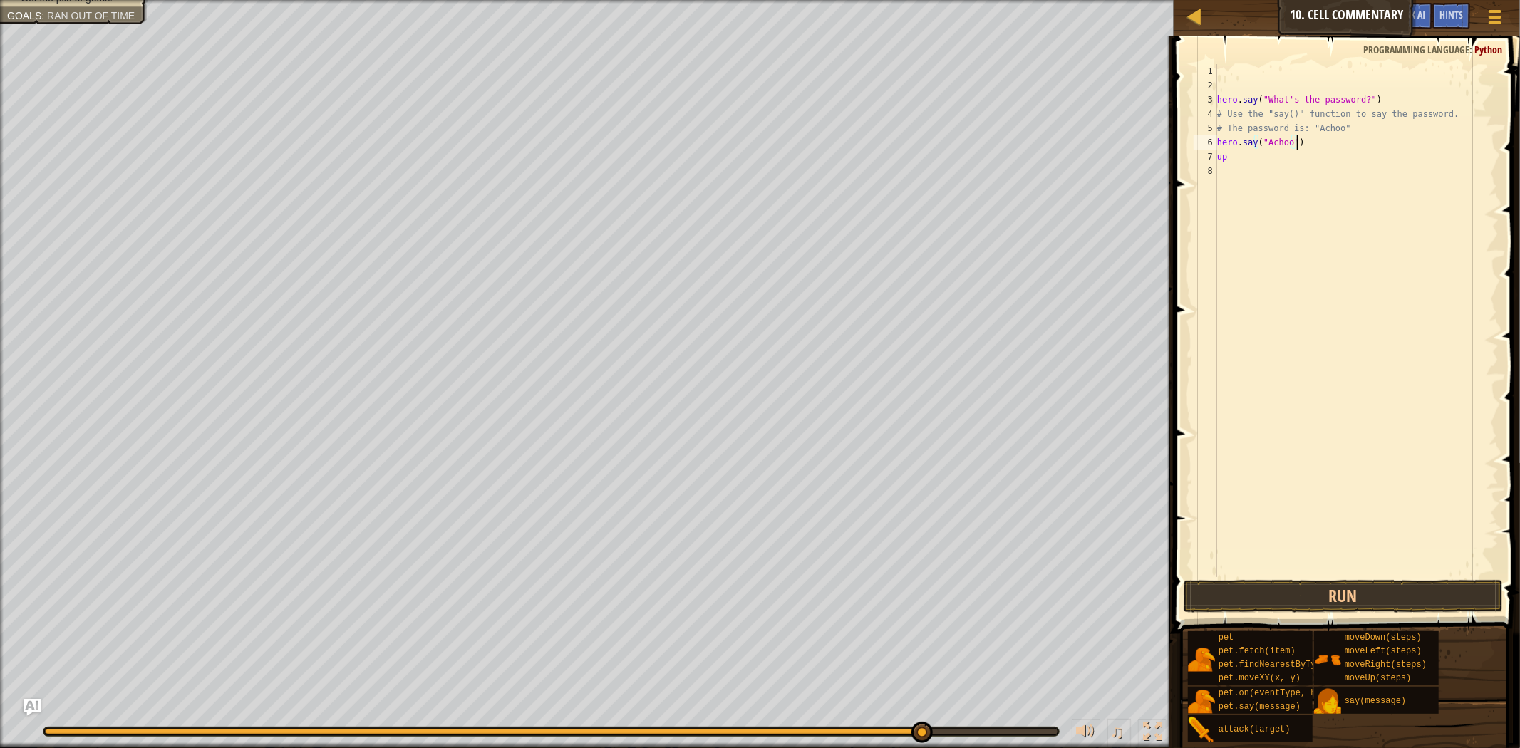
click at [1317, 150] on div "hero . say ( "What's the password?" ) # Use the "say()" function to say the pas…" at bounding box center [1356, 335] width 284 height 542
click at [1320, 160] on div "hero . say ( "What's the password?" ) # Use the "say()" function to say the pas…" at bounding box center [1356, 335] width 284 height 542
type textarea "u"
type textarea "hero.say("Achoo")"
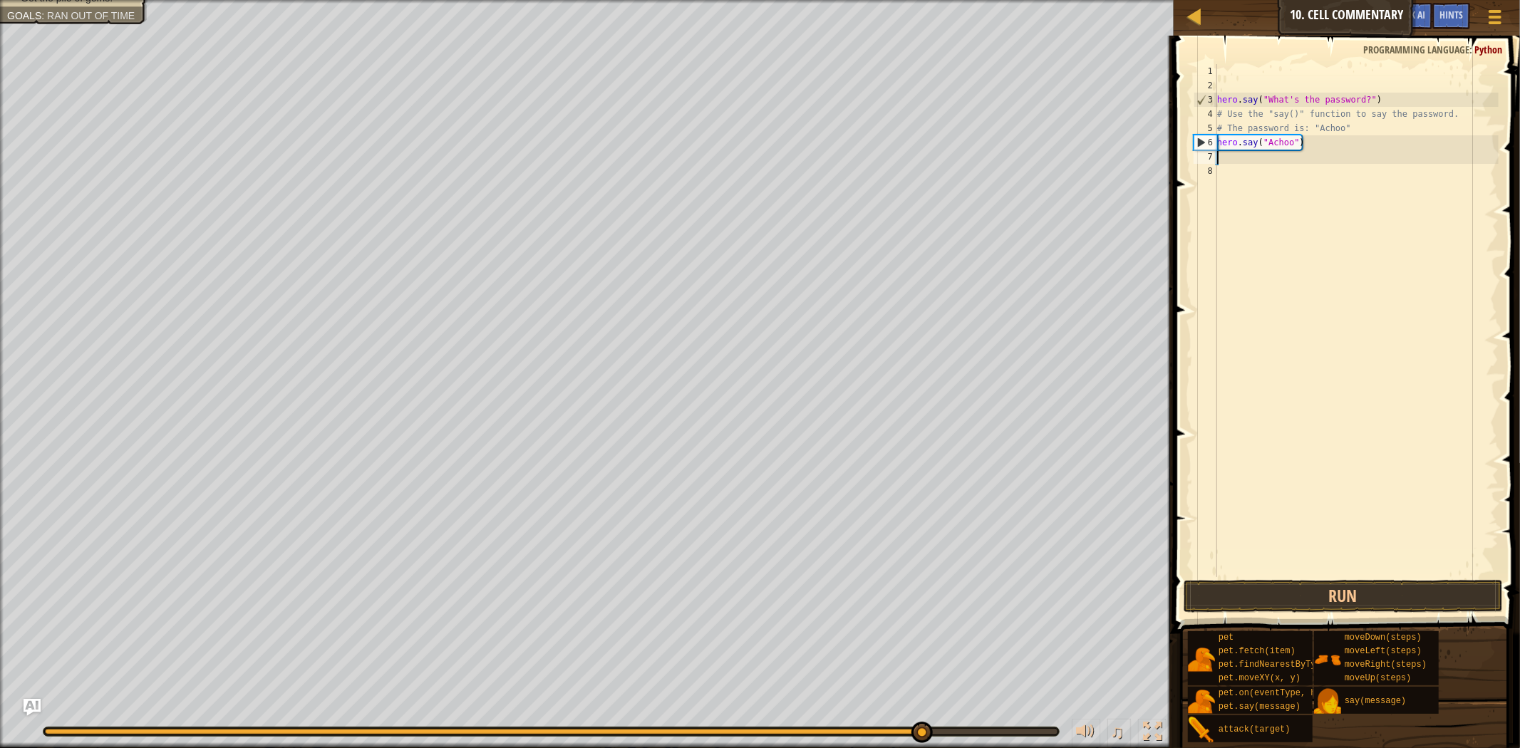
scroll to position [6, 0]
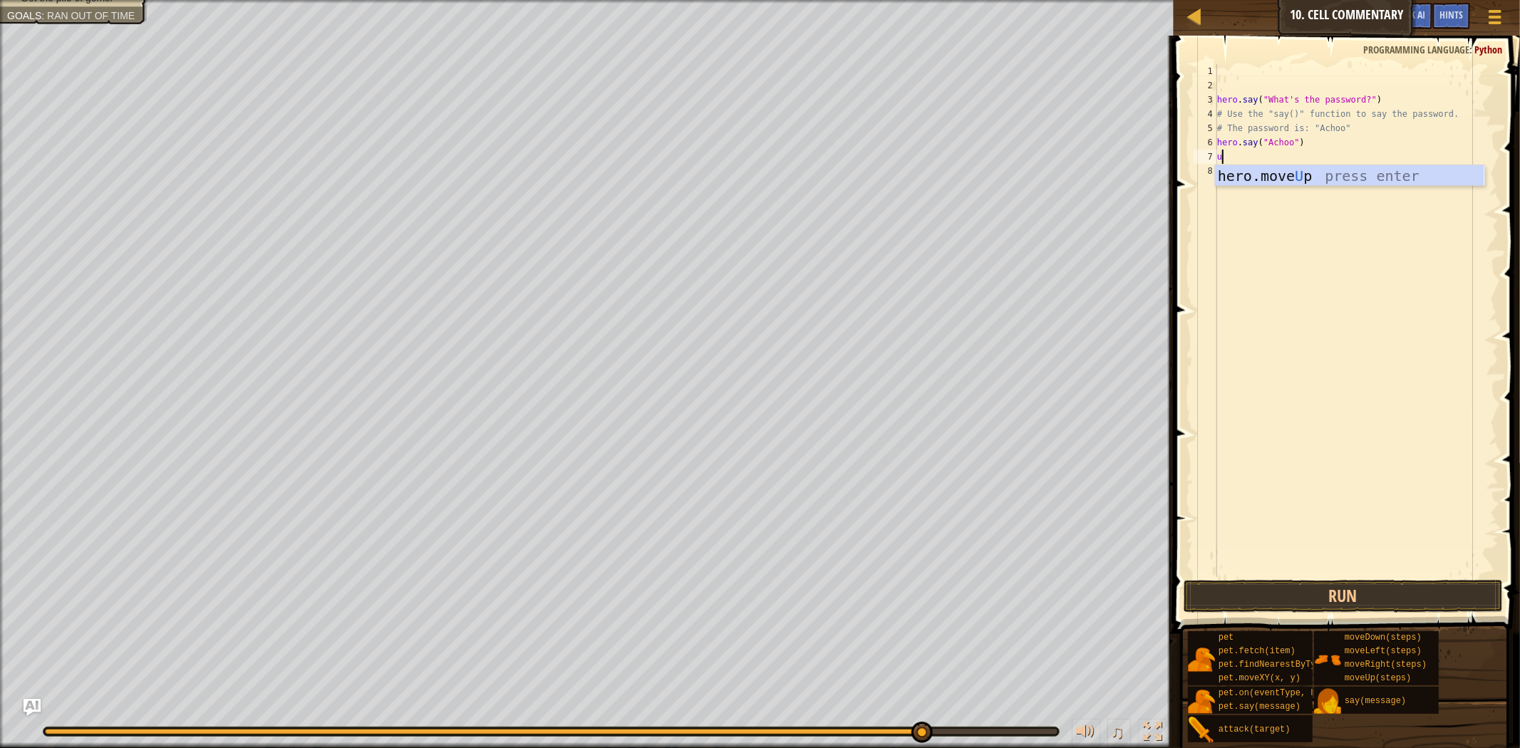
type textarea "up"
drag, startPoint x: 1310, startPoint y: 170, endPoint x: 1312, endPoint y: 202, distance: 32.9
click at [1322, 0] on body "Map Introduction to Computer Science 10. Cell Commentary Game Menu Done Hints A…" at bounding box center [760, 0] width 1520 height 0
click at [1291, 183] on div "hero.move Up press enter" at bounding box center [1349, 197] width 269 height 64
click at [1291, 183] on div "hero . say ( "What's the password?" ) # Use the "say()" function to say the pas…" at bounding box center [1356, 335] width 284 height 542
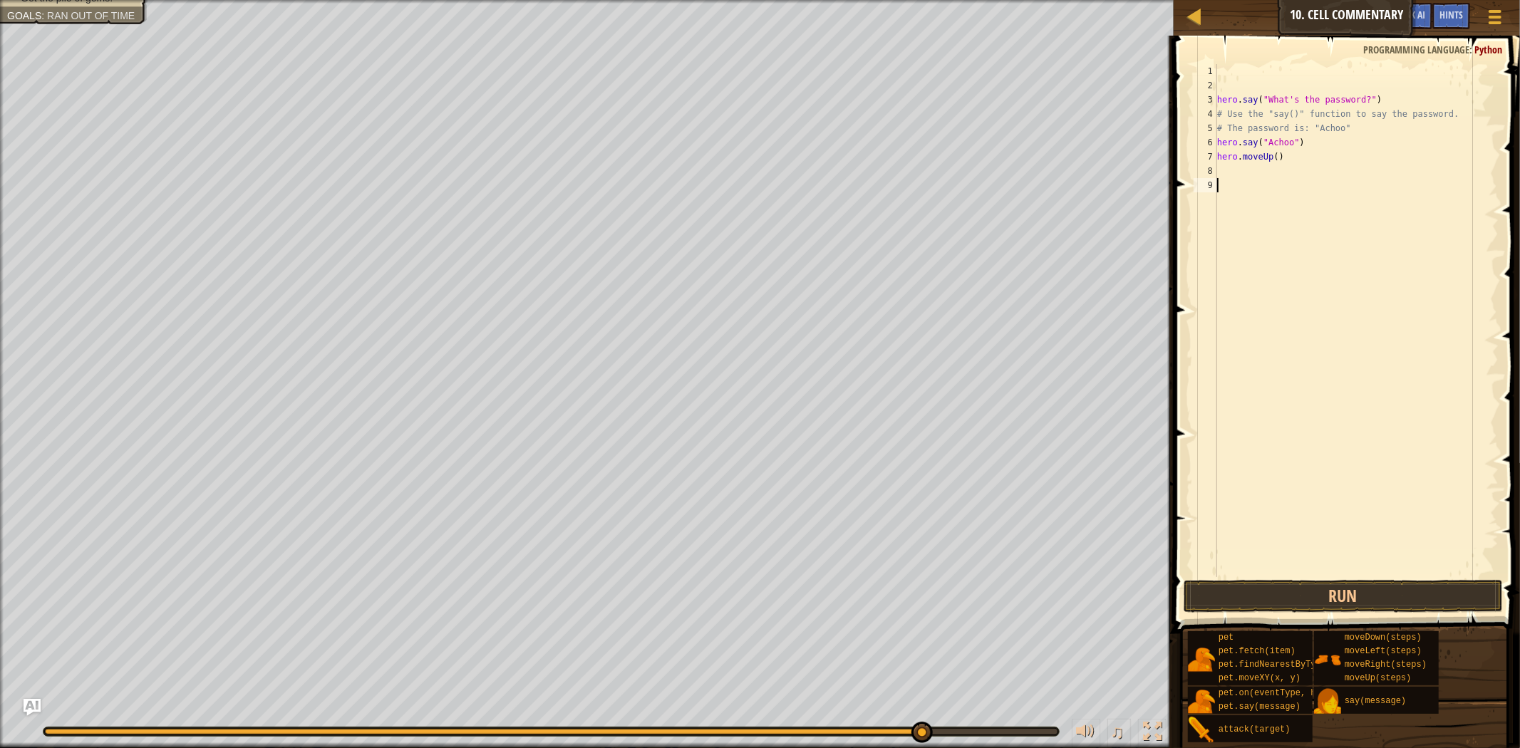
click at [1328, 557] on div "hero . say ( "What's the password?" ) # Use the "say()" function to say the pas…" at bounding box center [1356, 335] width 284 height 542
click at [1330, 592] on button "Run" at bounding box center [1343, 596] width 319 height 33
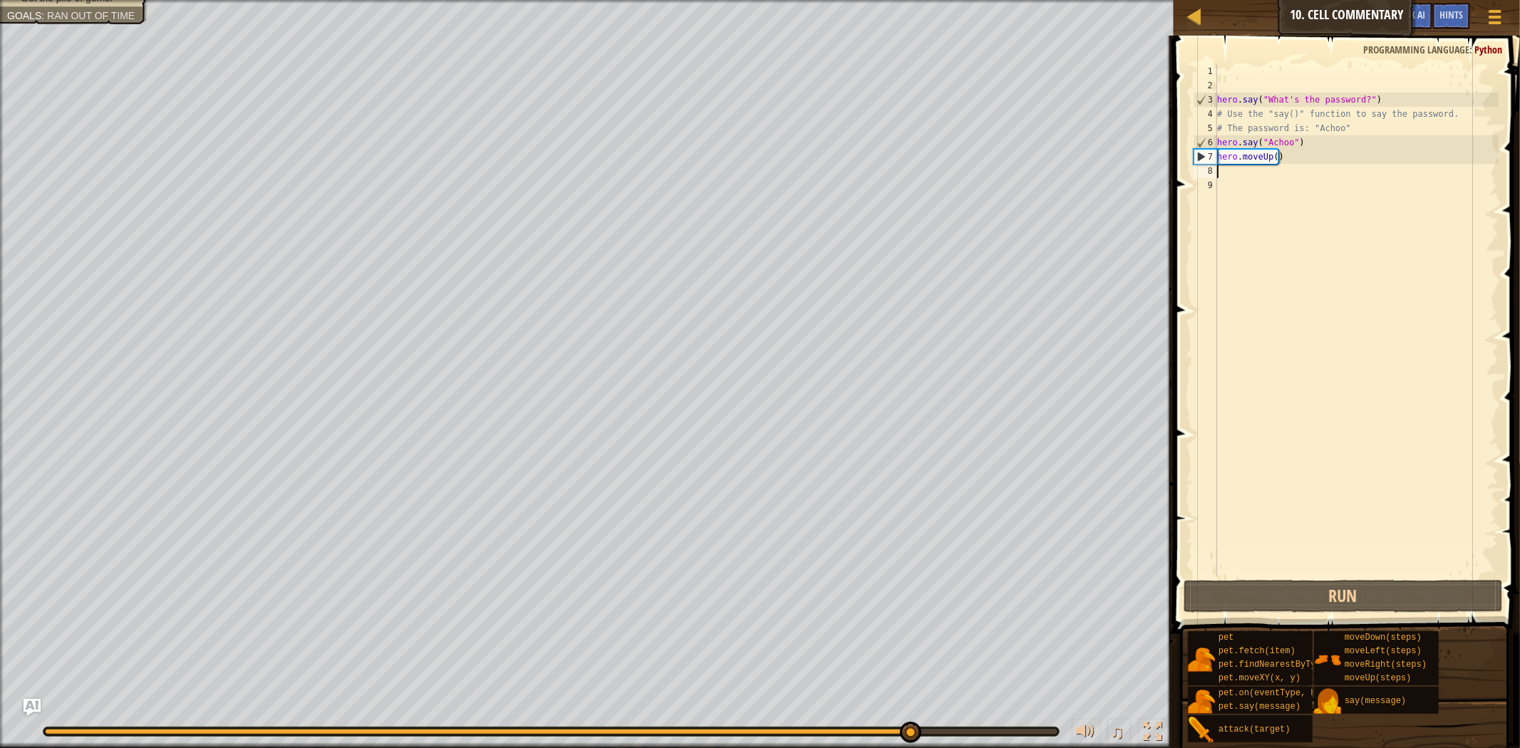
click at [1233, 172] on div "hero . say ( "What's the password?" ) # Use the "say()" function to say the pas…" at bounding box center [1356, 335] width 284 height 542
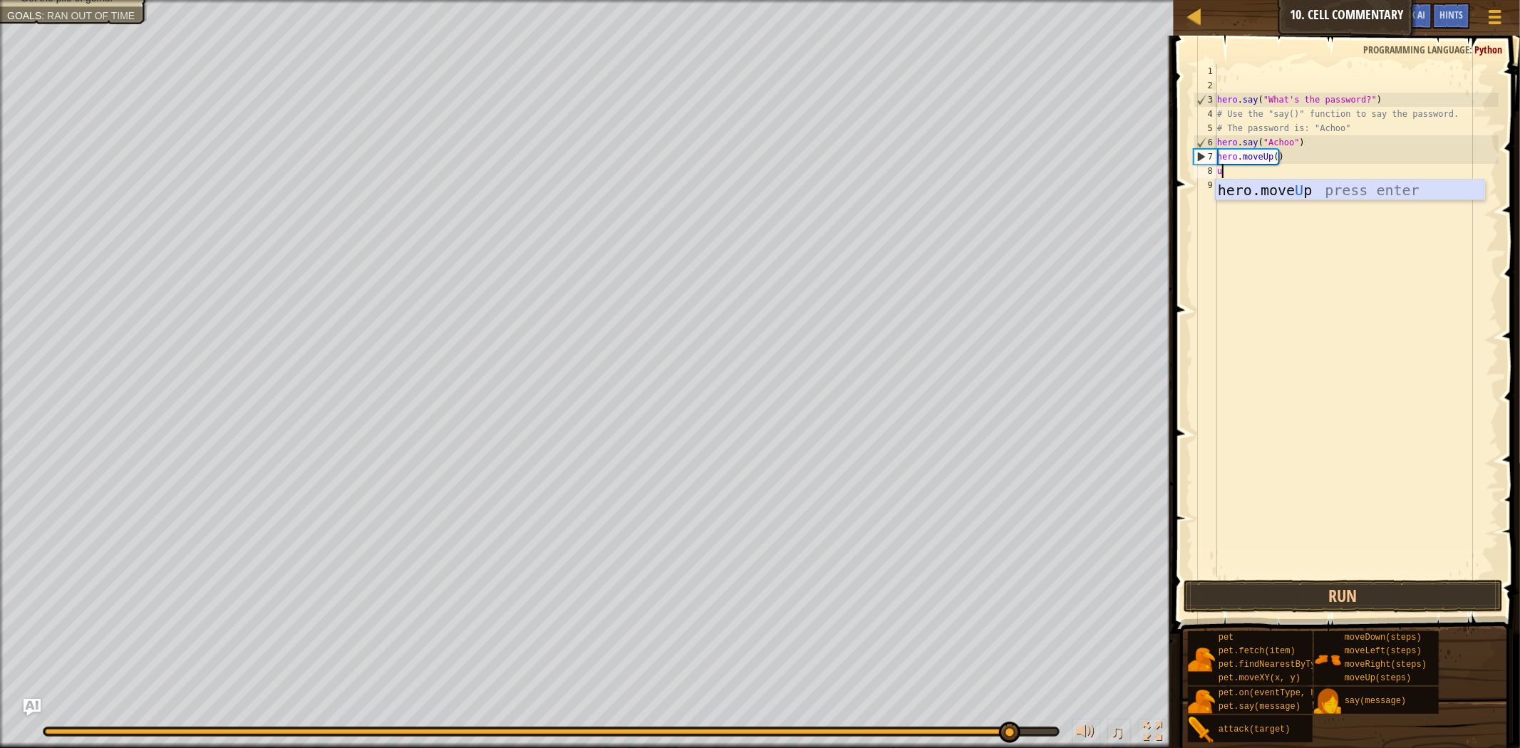
type textarea "up"
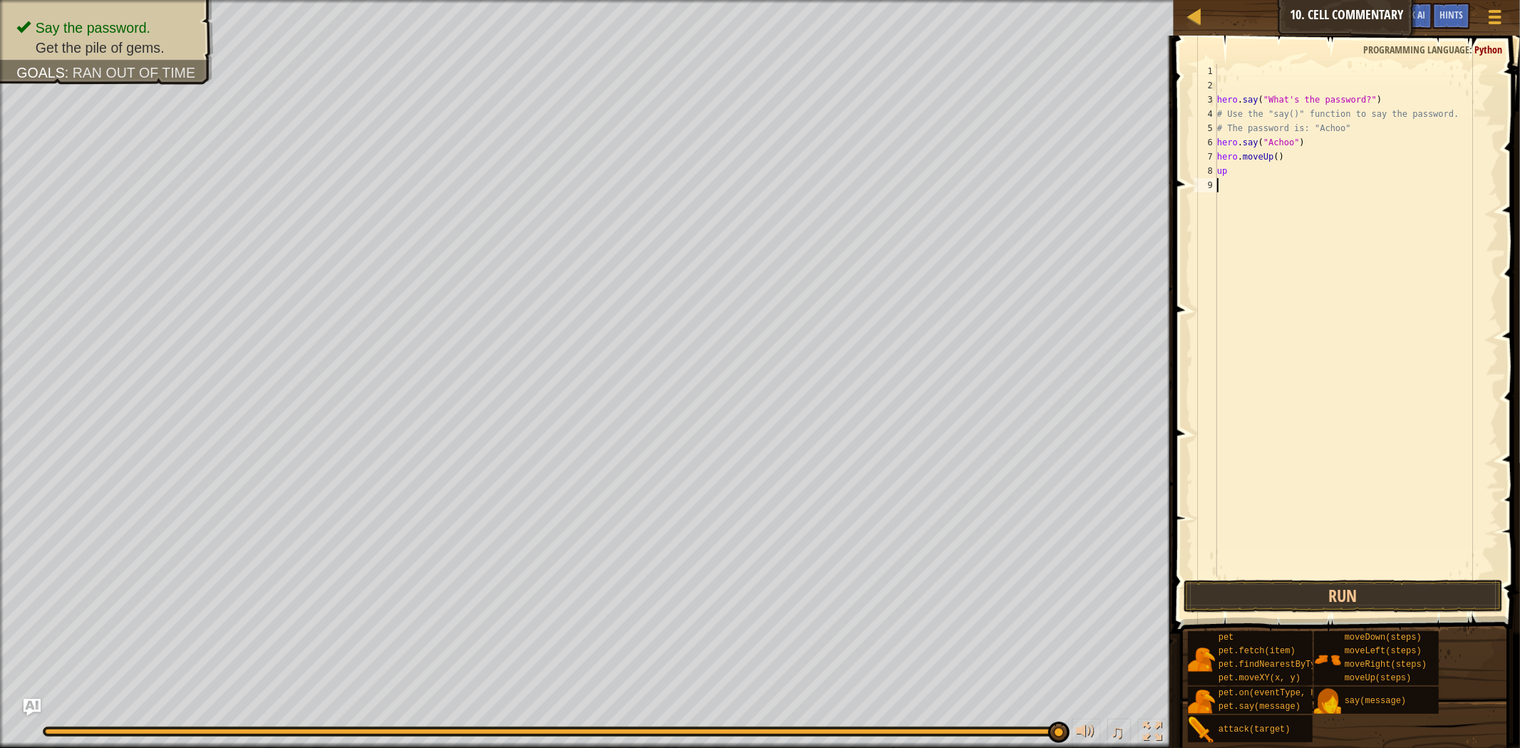
click at [1323, 207] on div "hero . say ( "What's the password?" ) # Use the "say()" function to say the pas…" at bounding box center [1356, 335] width 284 height 542
click at [1323, 218] on div "hero . say ( "What's the password?" ) # Use the "say()" function to say the pas…" at bounding box center [1356, 335] width 284 height 542
click at [1302, 582] on button "Run" at bounding box center [1343, 596] width 319 height 33
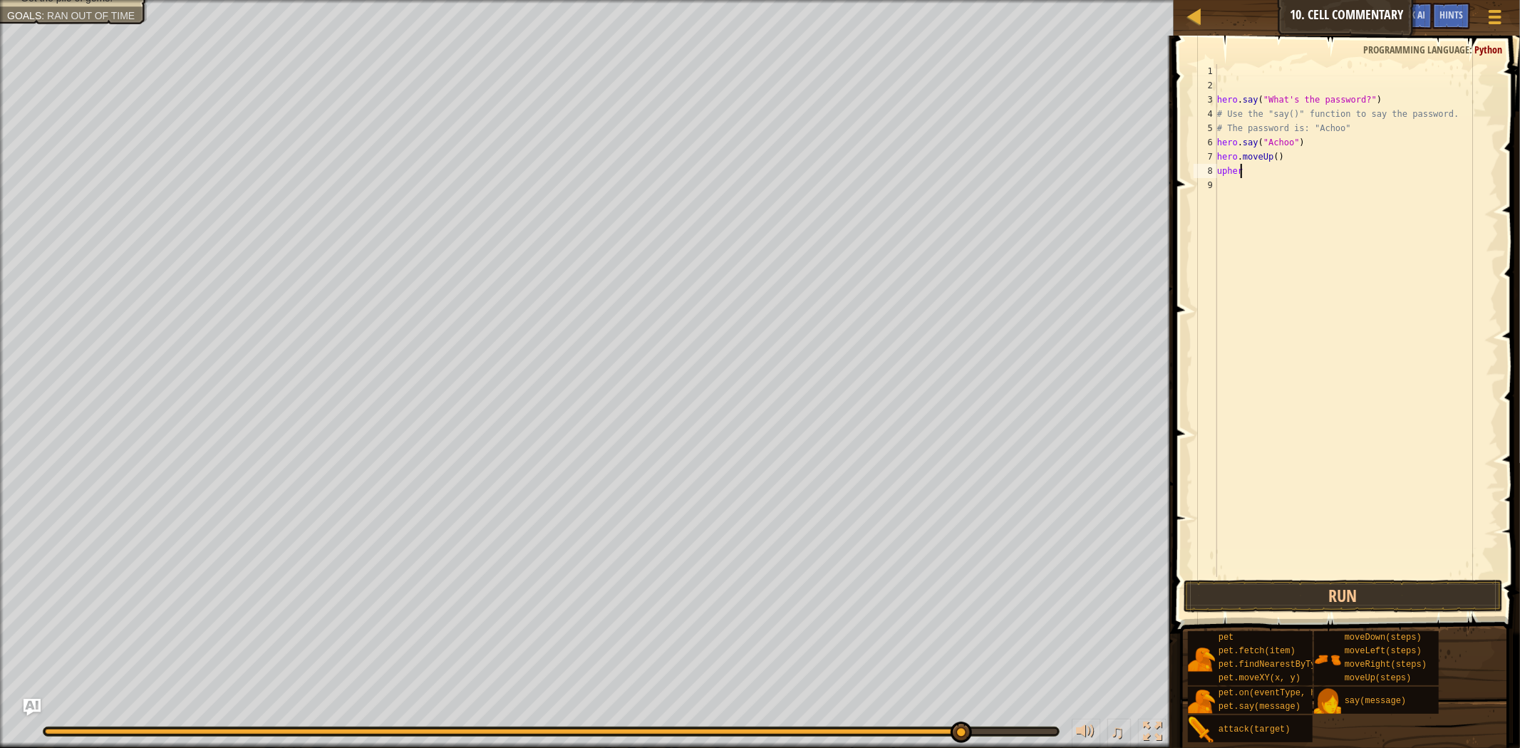
scroll to position [6, 1]
type textarea "u"
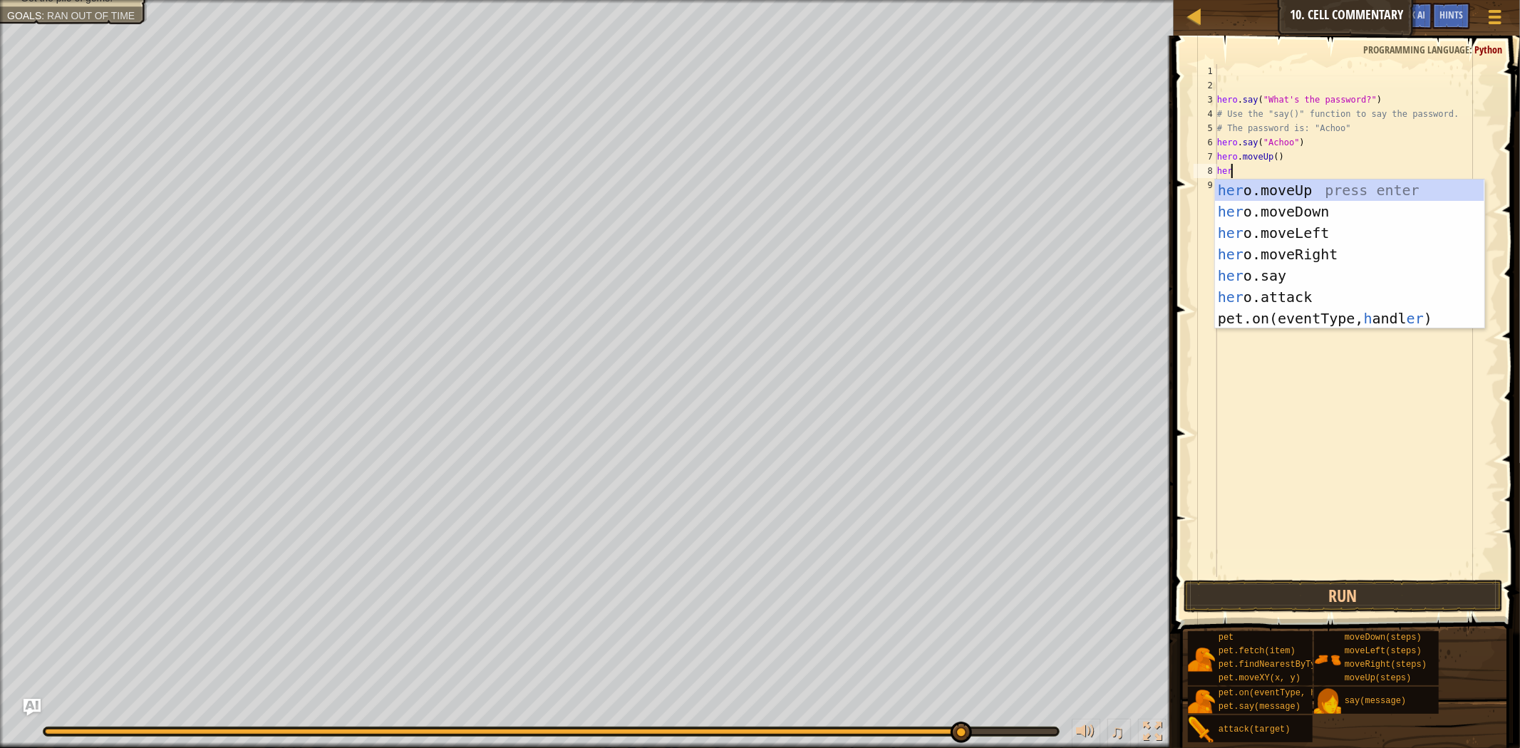
type textarea "hero"
click at [1356, 180] on div "hero .moveUp press enter hero .moveDown press enter hero .moveLeft press enter …" at bounding box center [1349, 265] width 269 height 171
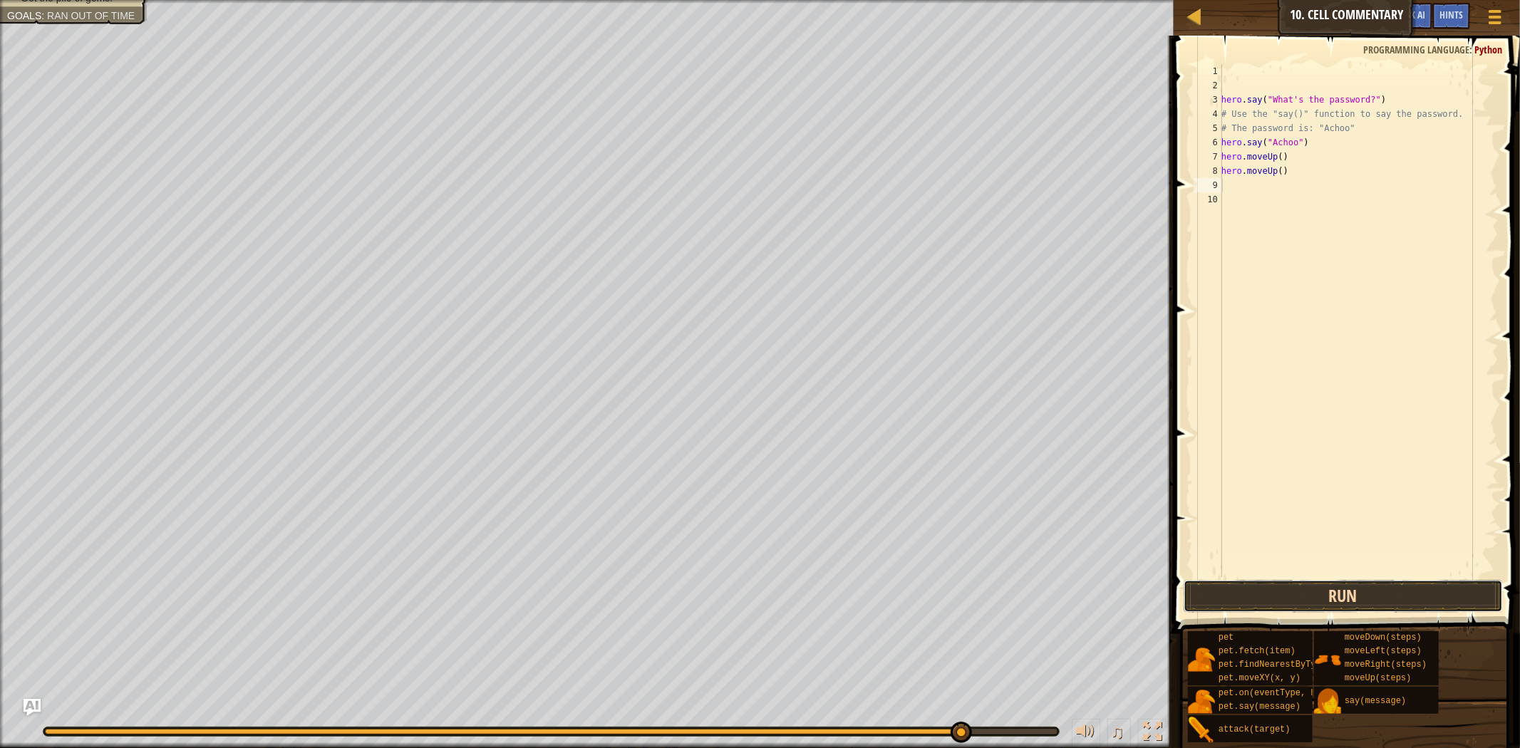
click at [1288, 604] on button "Run" at bounding box center [1343, 596] width 319 height 33
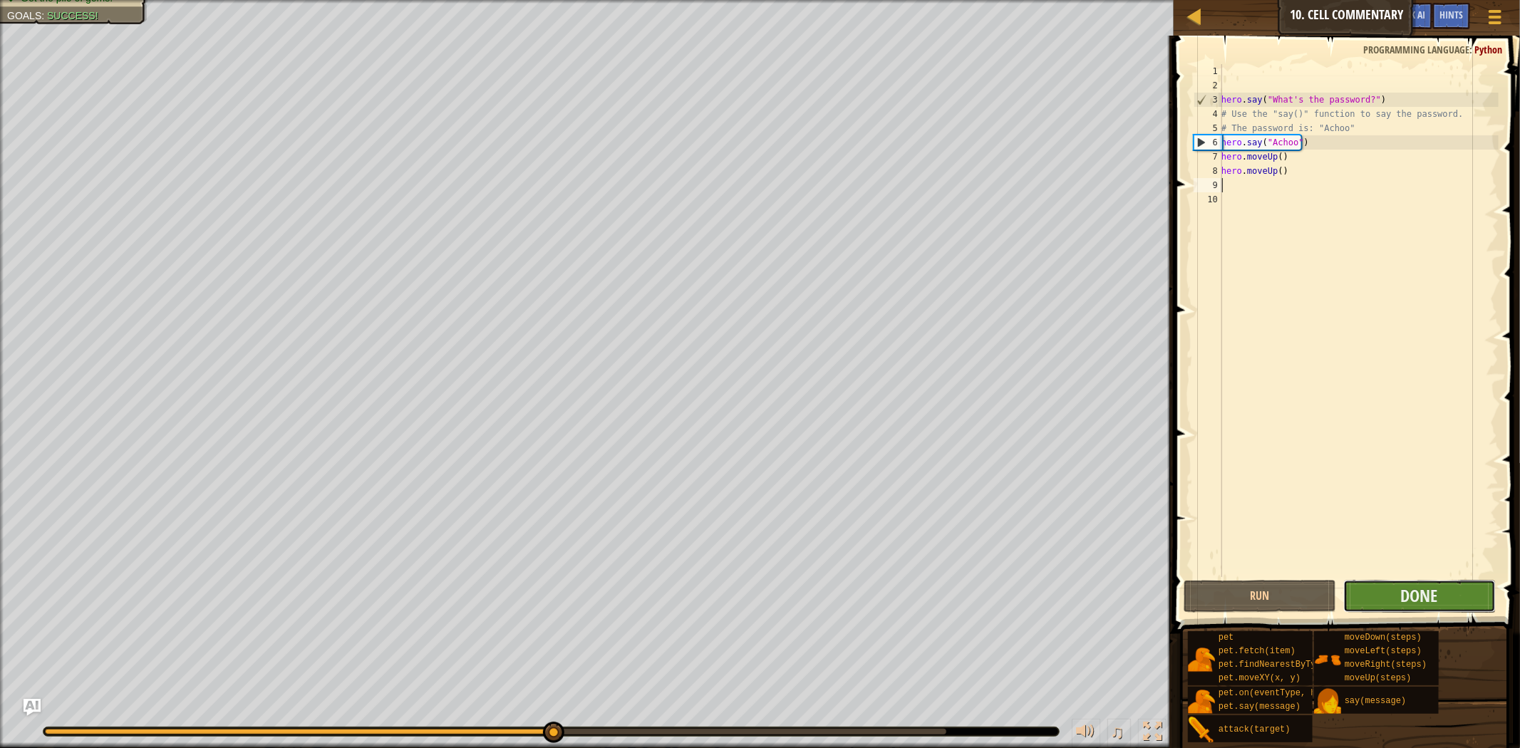
click at [1384, 599] on button "Done" at bounding box center [1419, 596] width 153 height 33
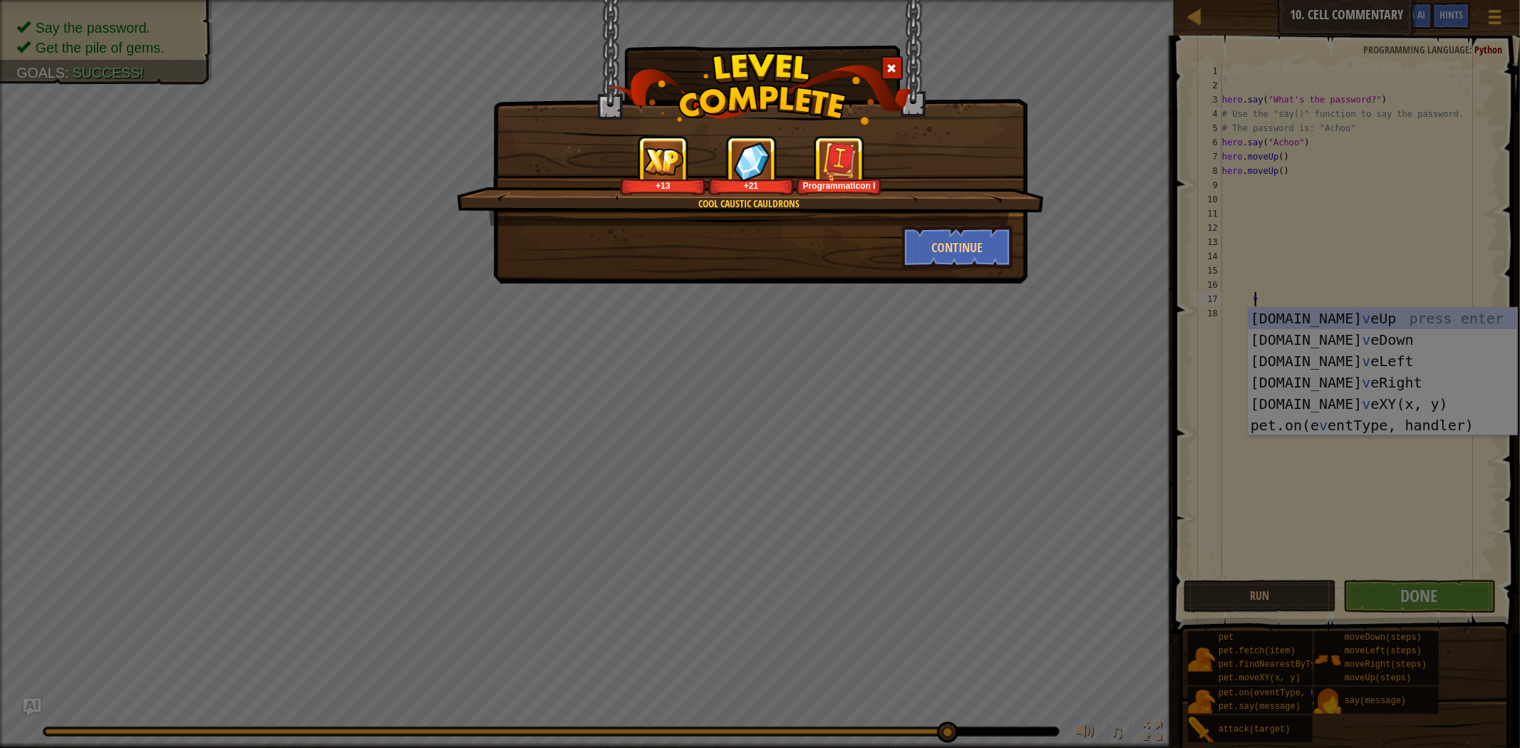
scroll to position [6, 1]
type textarea "v"
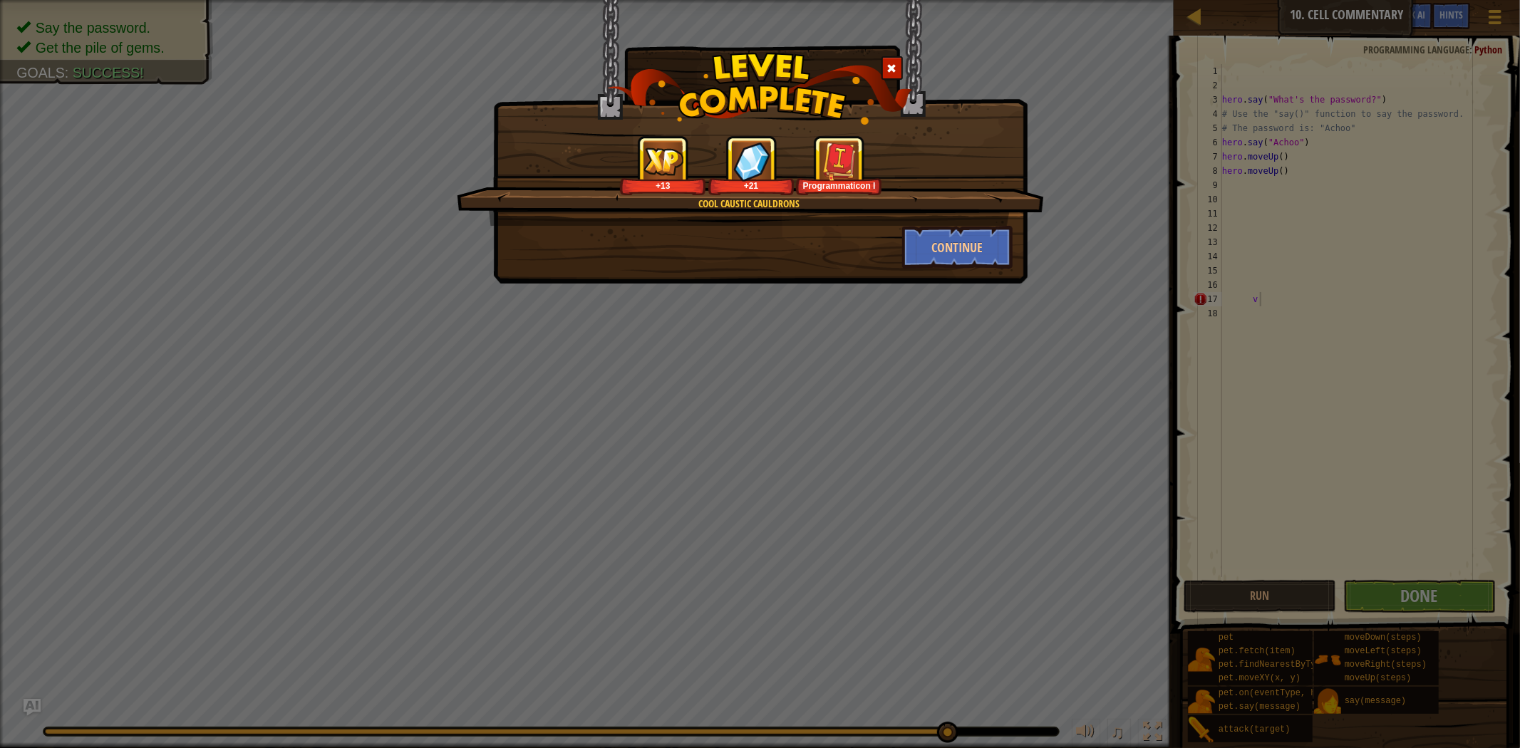
drag, startPoint x: 318, startPoint y: 479, endPoint x: 214, endPoint y: 16, distance: 473.9
click at [307, 383] on div "Cool Caustic Cauldrons +13 +21 Programmaticon I Continue" at bounding box center [760, 374] width 1520 height 748
